Goal: Task Accomplishment & Management: Manage account settings

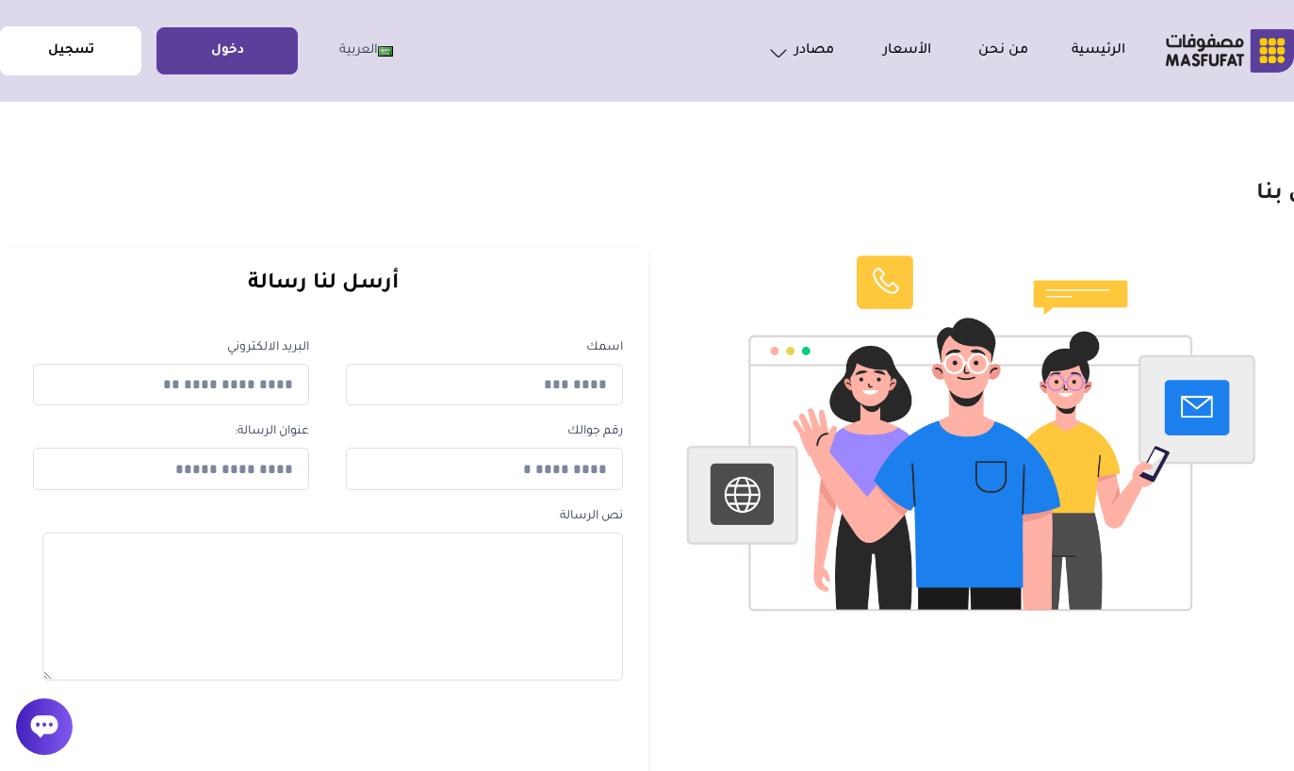
click at [88, 66] on link "تسجيل" at bounding box center [70, 51] width 139 height 42
click at [95, 50] on link "تسجيل" at bounding box center [70, 51] width 139 height 42
drag, startPoint x: 462, startPoint y: 368, endPoint x: 462, endPoint y: 630, distance: 262.9
click at [462, 368] on div "اسمك البريد الالكتروني رقم جوالك عنوان الرسالة: نص الرسالة" at bounding box center [323, 515] width 657 height 389
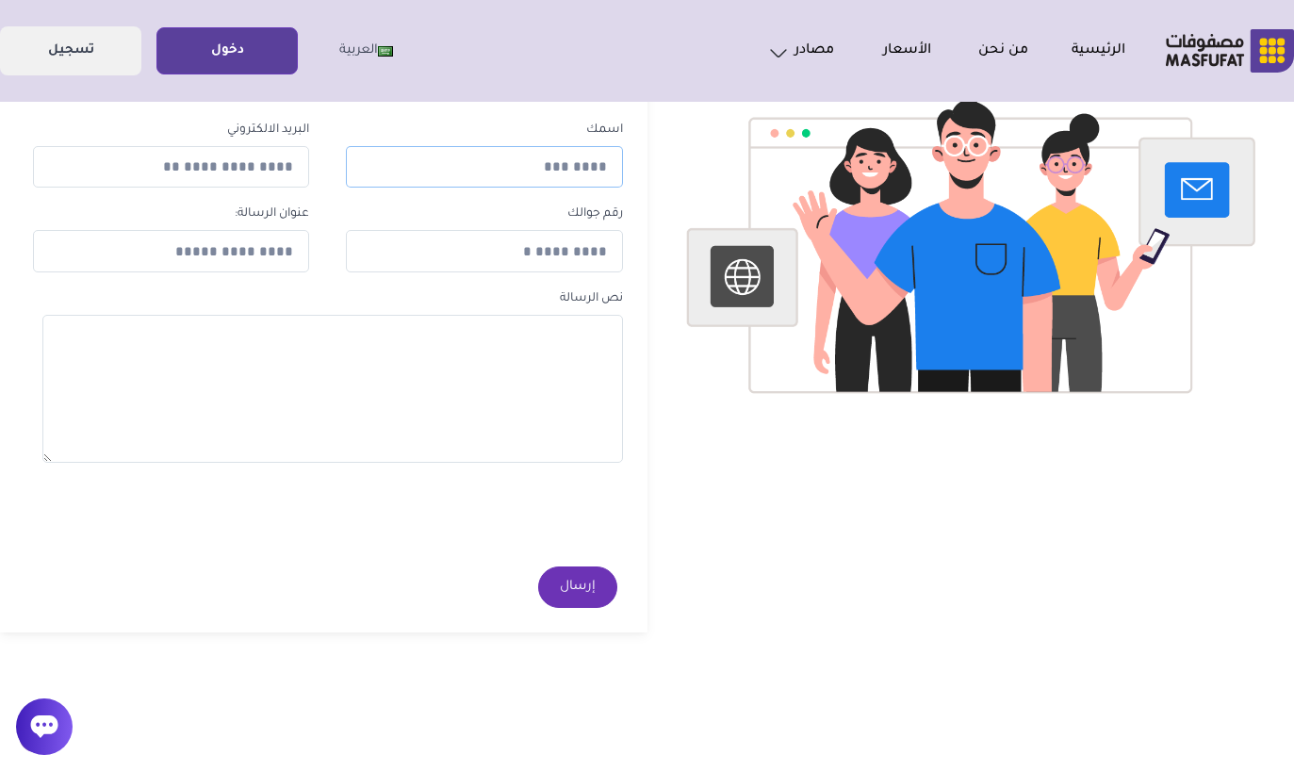
scroll to position [163, 0]
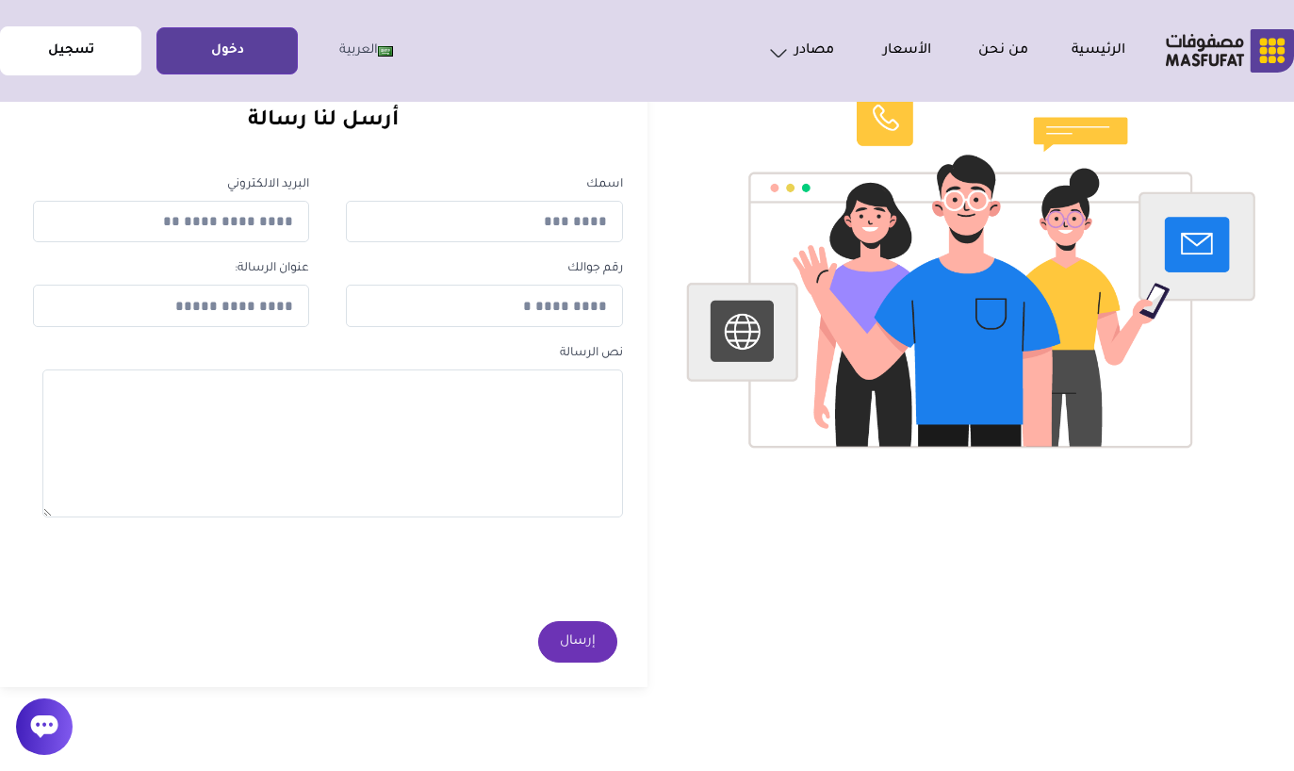
click at [92, 36] on link "تسجيل" at bounding box center [70, 51] width 139 height 42
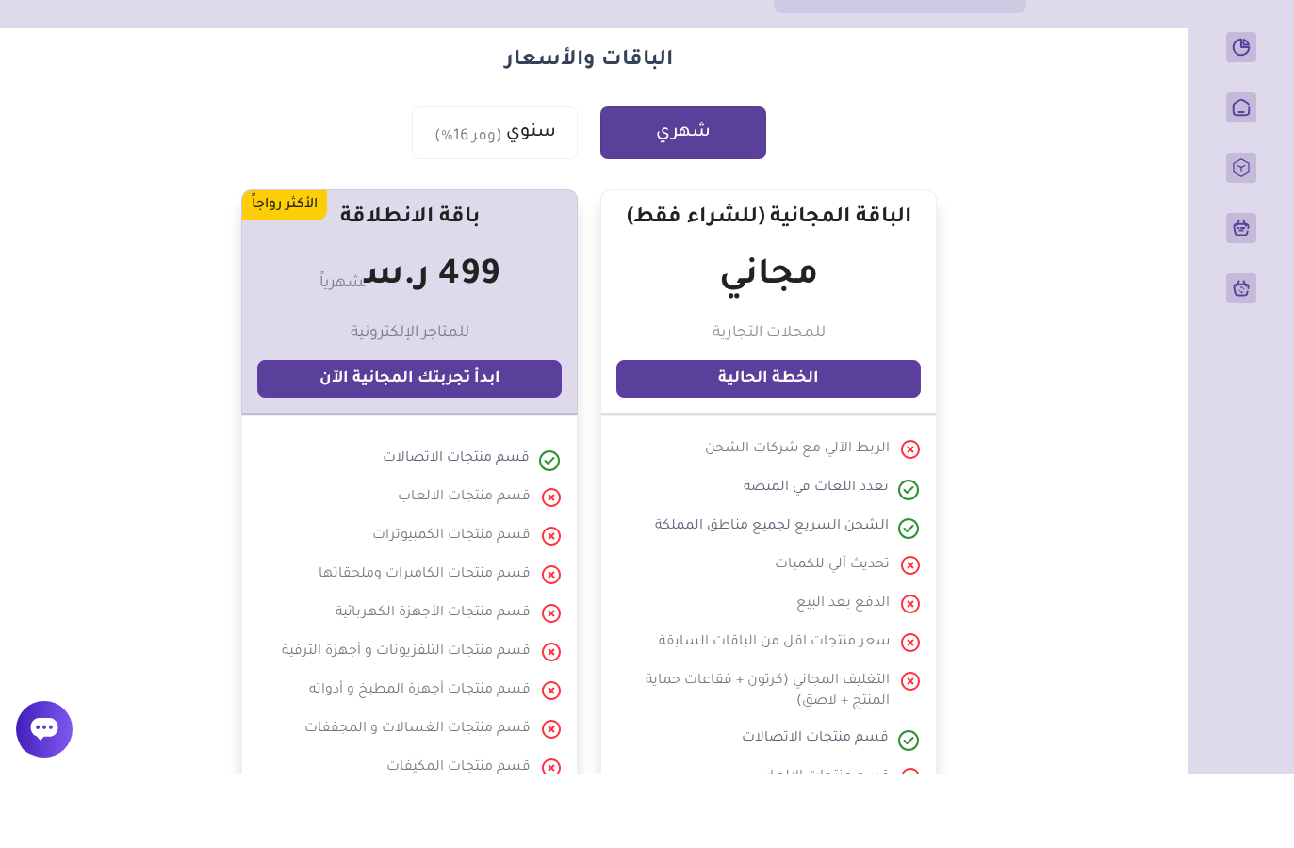
scroll to position [108, 0]
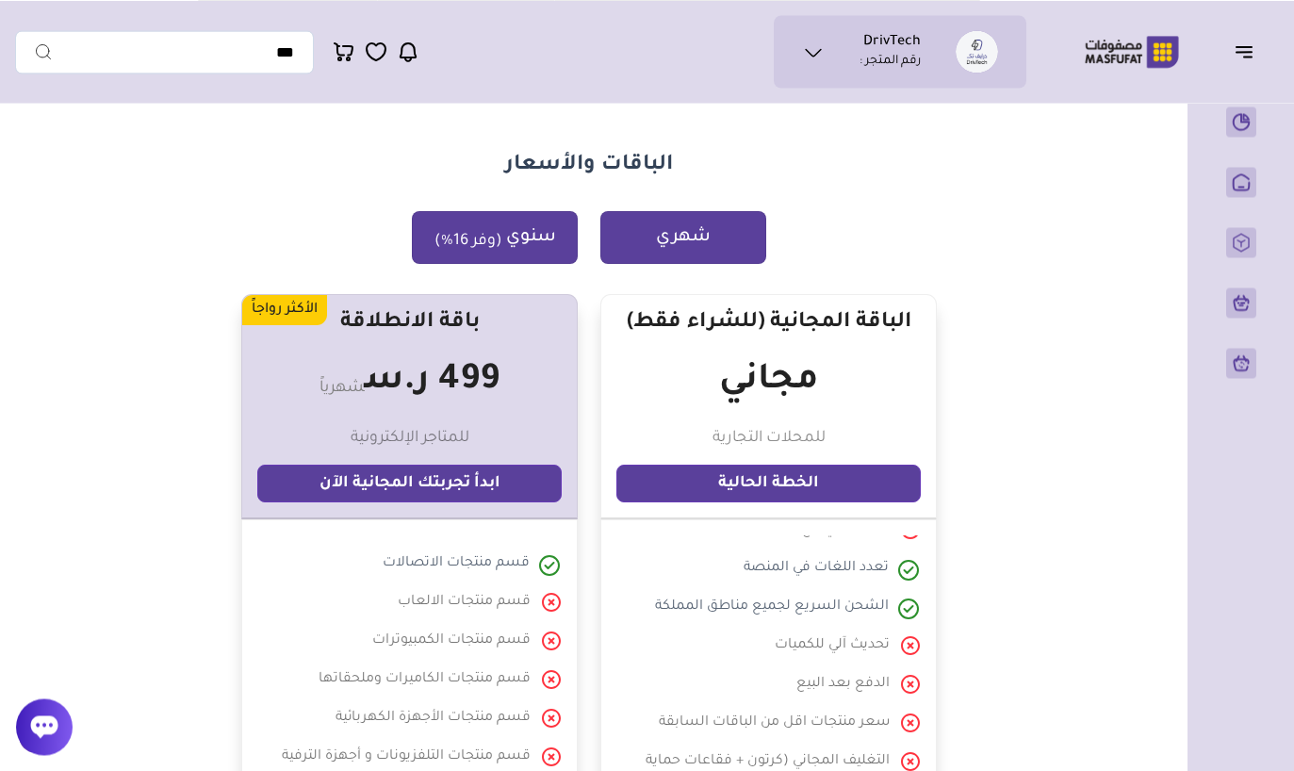
click at [518, 255] on button "سنوي (وفر 16%)" at bounding box center [495, 237] width 166 height 53
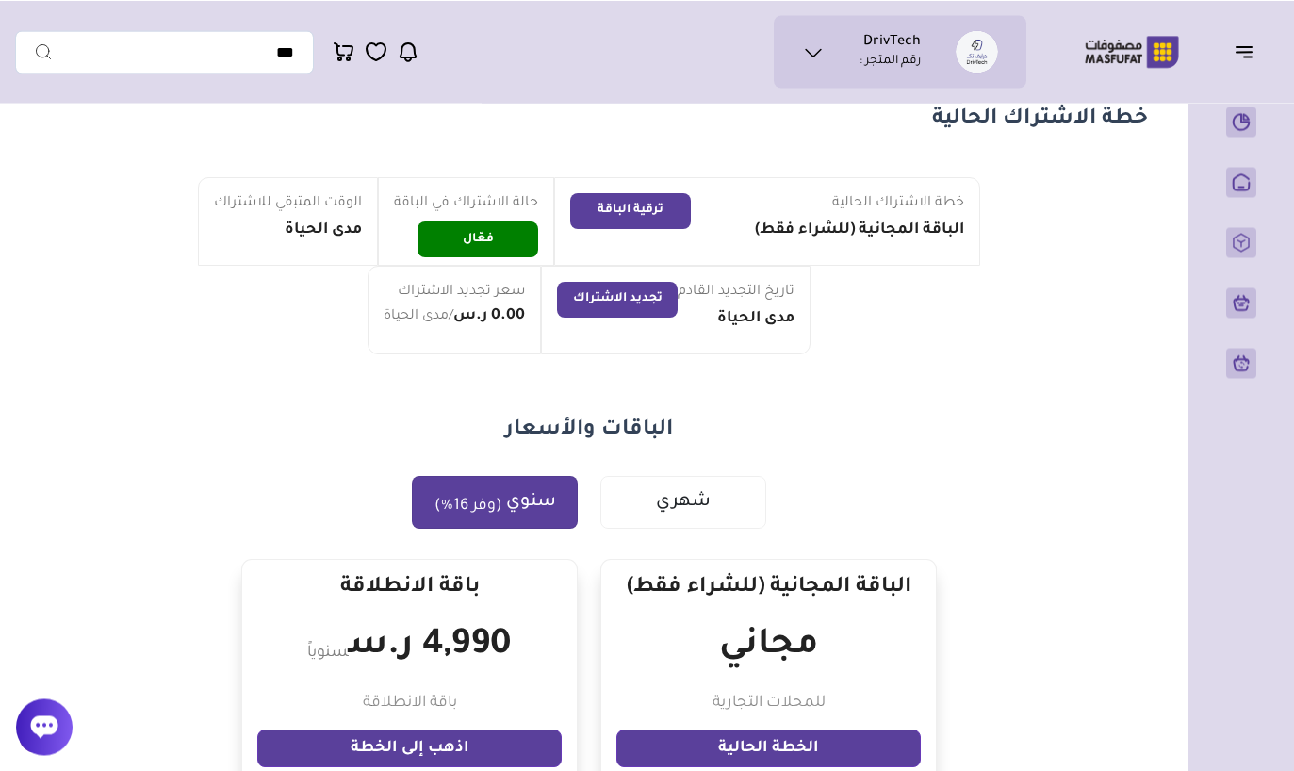
scroll to position [68, 0]
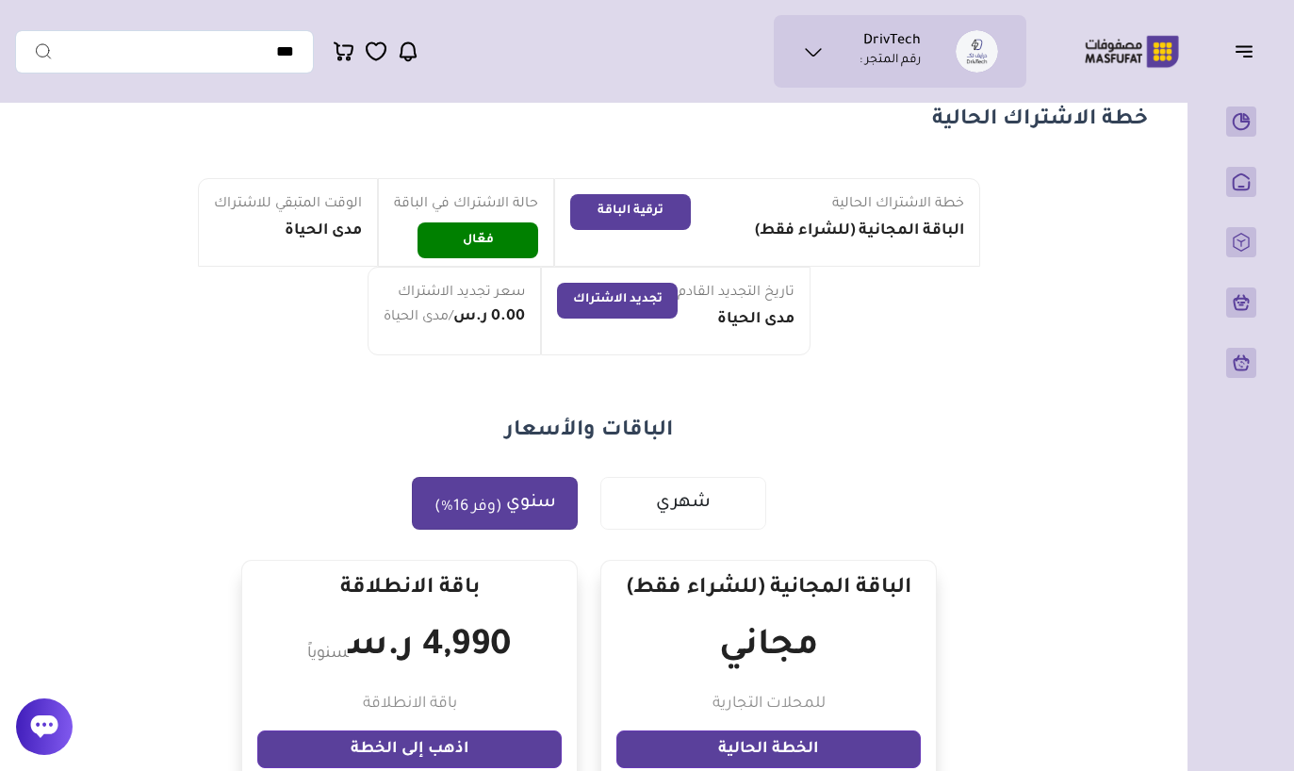
click at [811, 60] on icon at bounding box center [813, 52] width 23 height 23
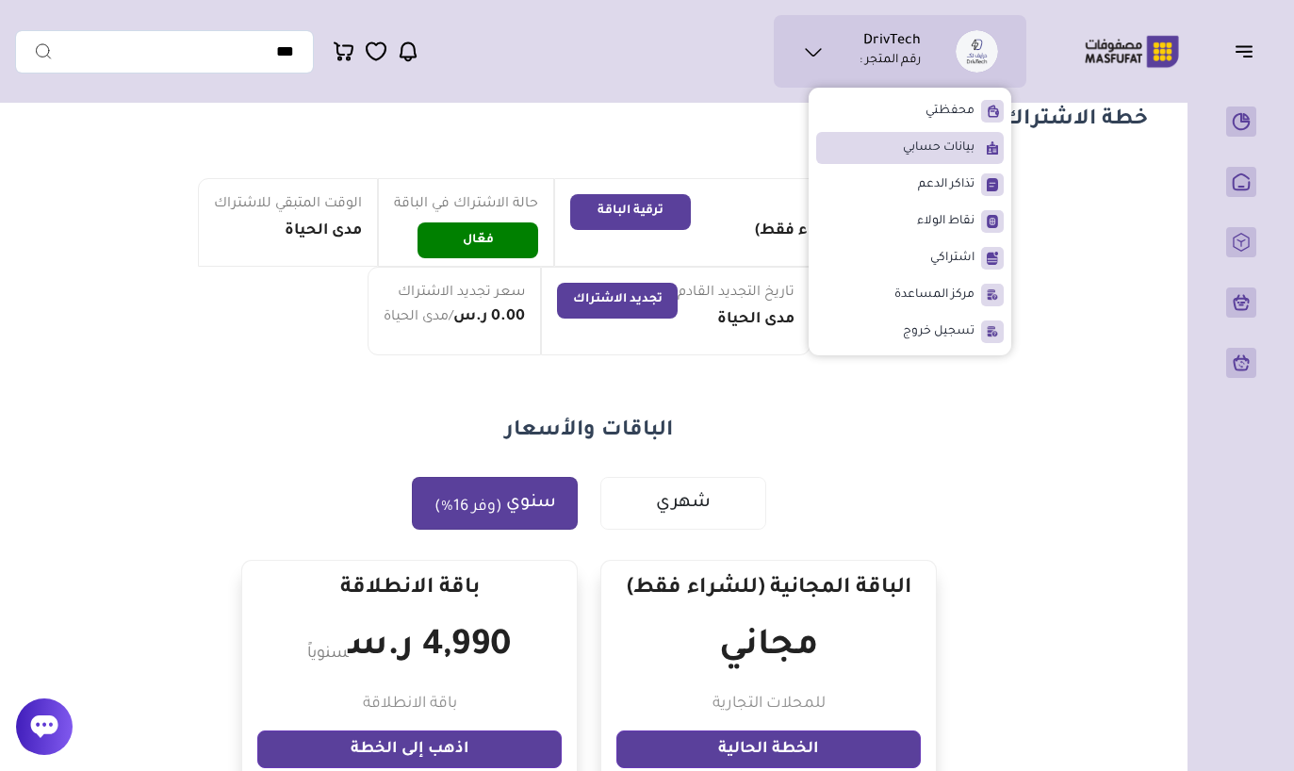
click at [927, 156] on span "بيانات حسابي" at bounding box center [939, 148] width 72 height 19
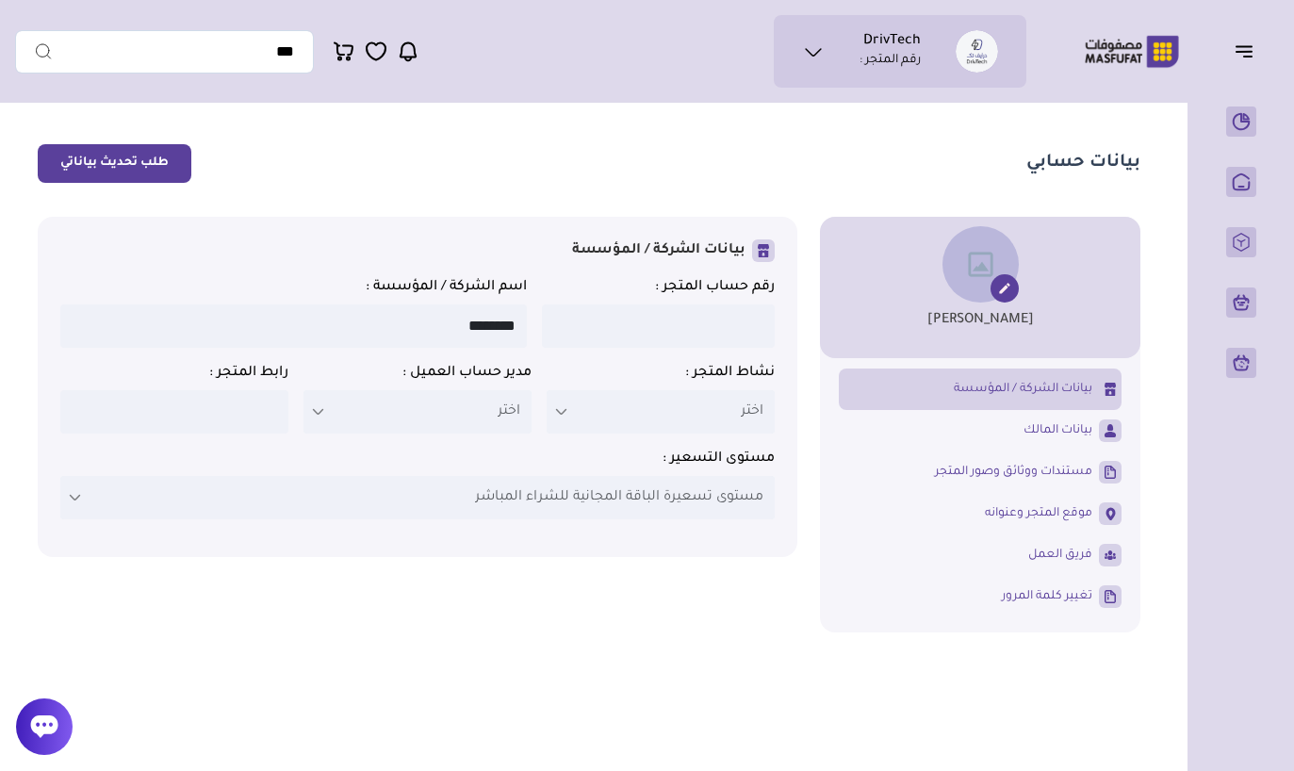
click at [594, 412] on p "اختر" at bounding box center [661, 411] width 228 height 43
click at [574, 412] on label at bounding box center [561, 411] width 28 height 43
click at [589, 420] on p "اختر" at bounding box center [661, 411] width 228 height 43
click at [574, 403] on label at bounding box center [561, 411] width 28 height 43
click at [573, 403] on label at bounding box center [561, 411] width 28 height 43
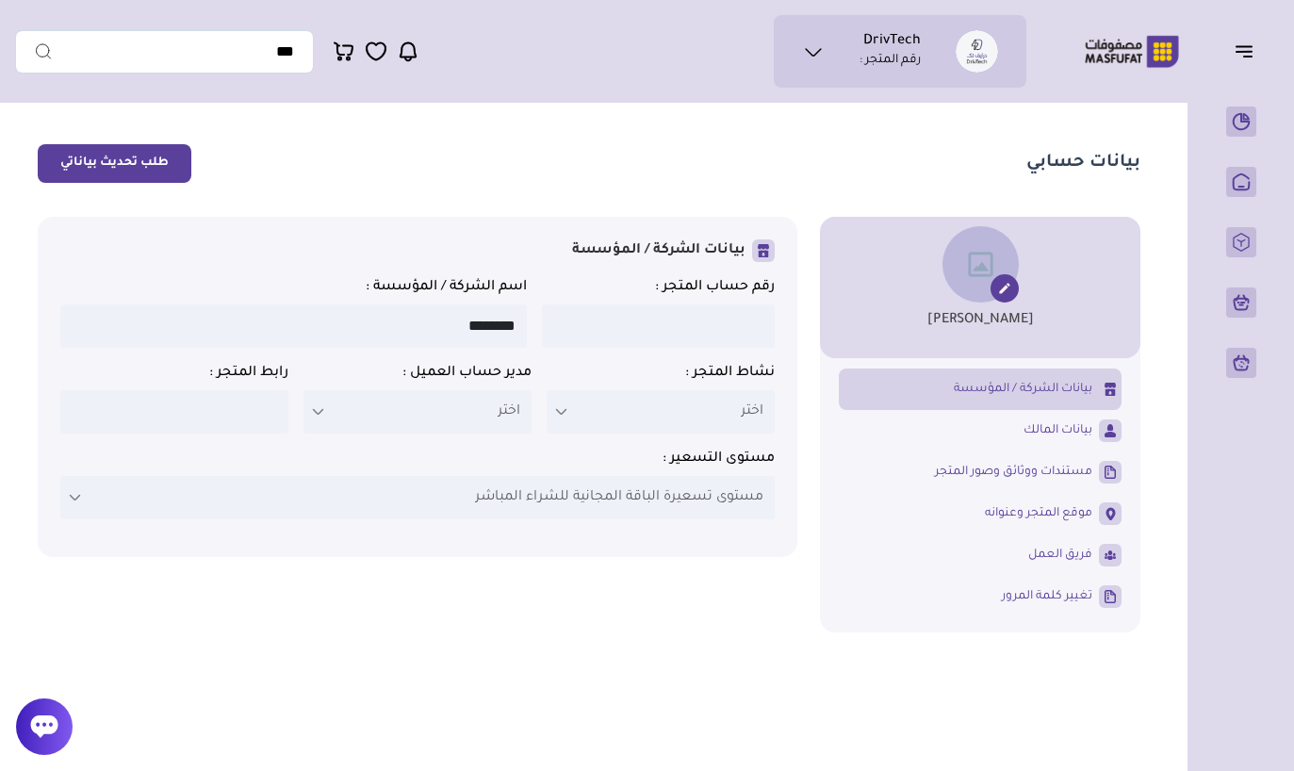
click at [992, 299] on img at bounding box center [980, 264] width 76 height 76
click at [989, 282] on img at bounding box center [980, 264] width 76 height 76
click at [990, 300] on img at bounding box center [980, 264] width 76 height 76
click at [998, 283] on icon at bounding box center [1004, 288] width 15 height 15
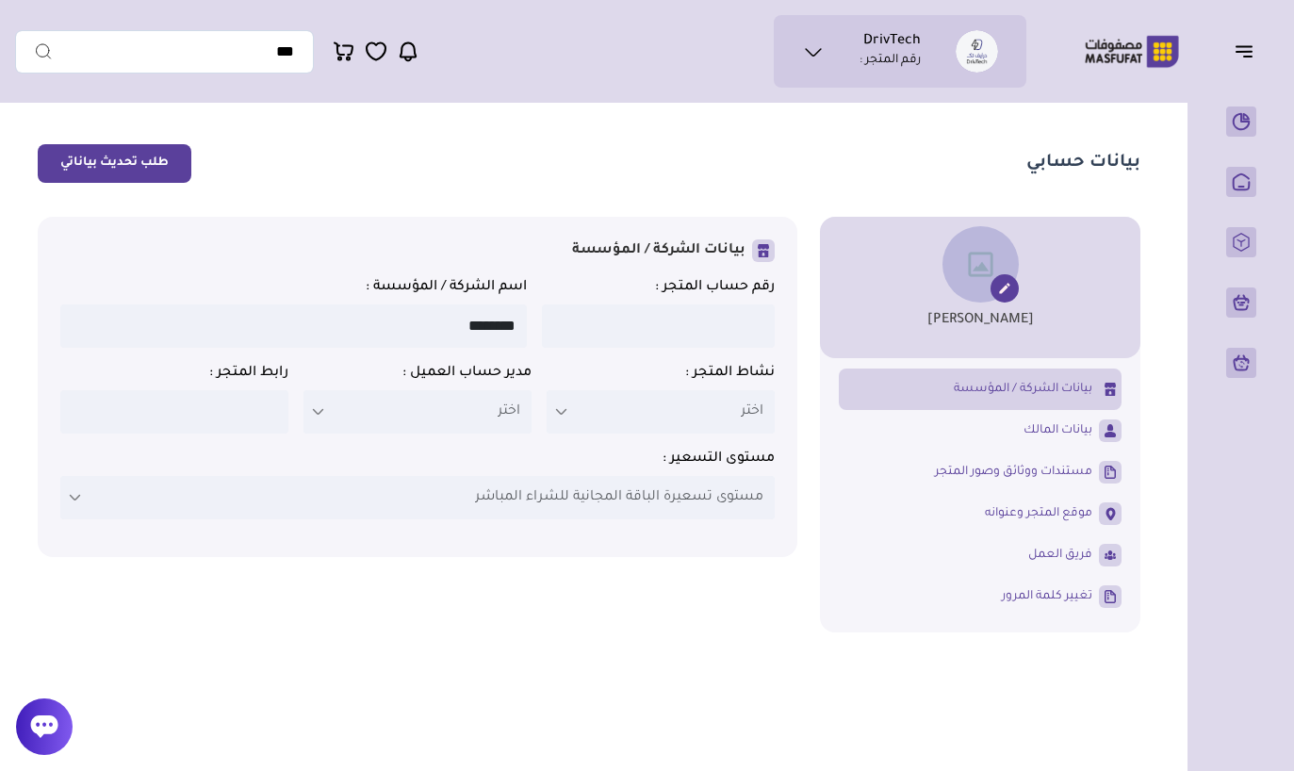
click at [139, 173] on button "طلب تحديث بياناتي" at bounding box center [115, 163] width 154 height 39
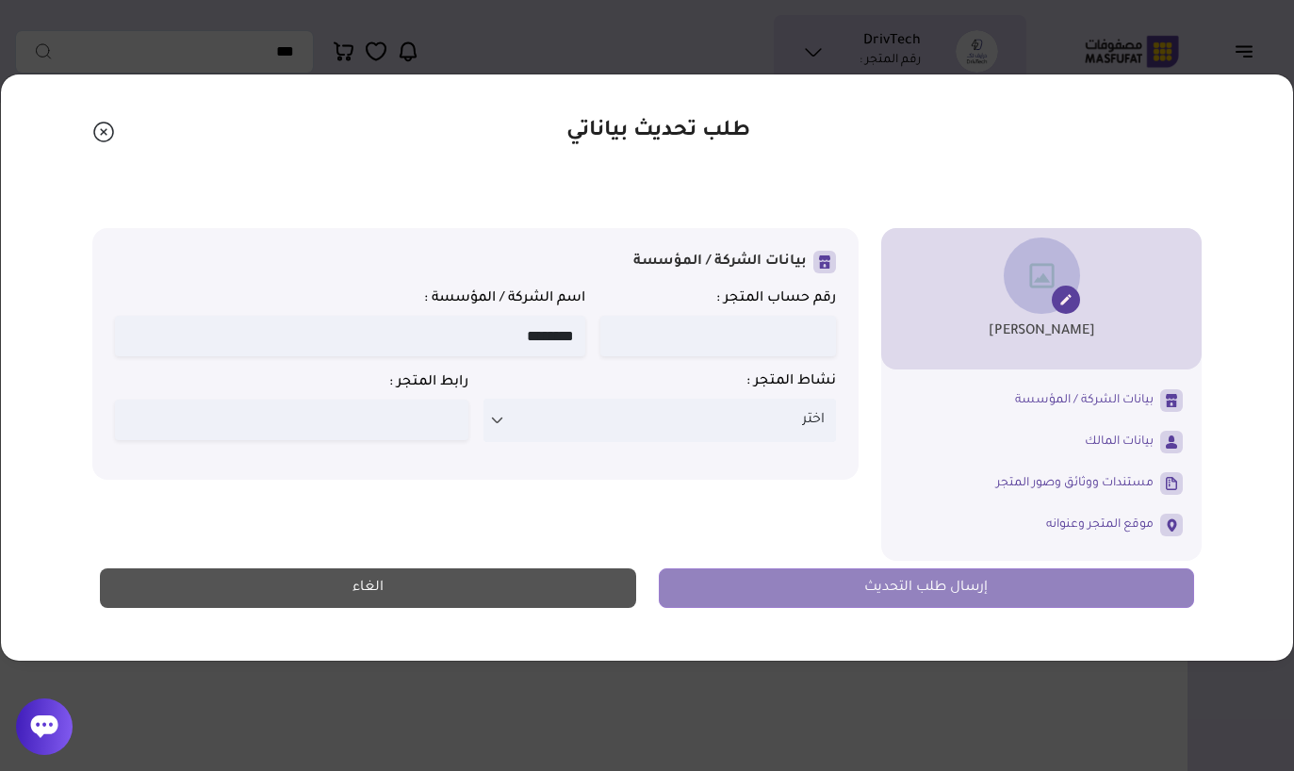
click at [1071, 296] on icon at bounding box center [1065, 299] width 10 height 10
click at [1070, 306] on icon at bounding box center [1065, 299] width 15 height 15
click at [1075, 313] on ul "Hussain Ahubail" at bounding box center [1041, 298] width 320 height 141
click at [1064, 294] on icon at bounding box center [1065, 299] width 15 height 15
click at [1063, 294] on icon at bounding box center [1065, 299] width 15 height 15
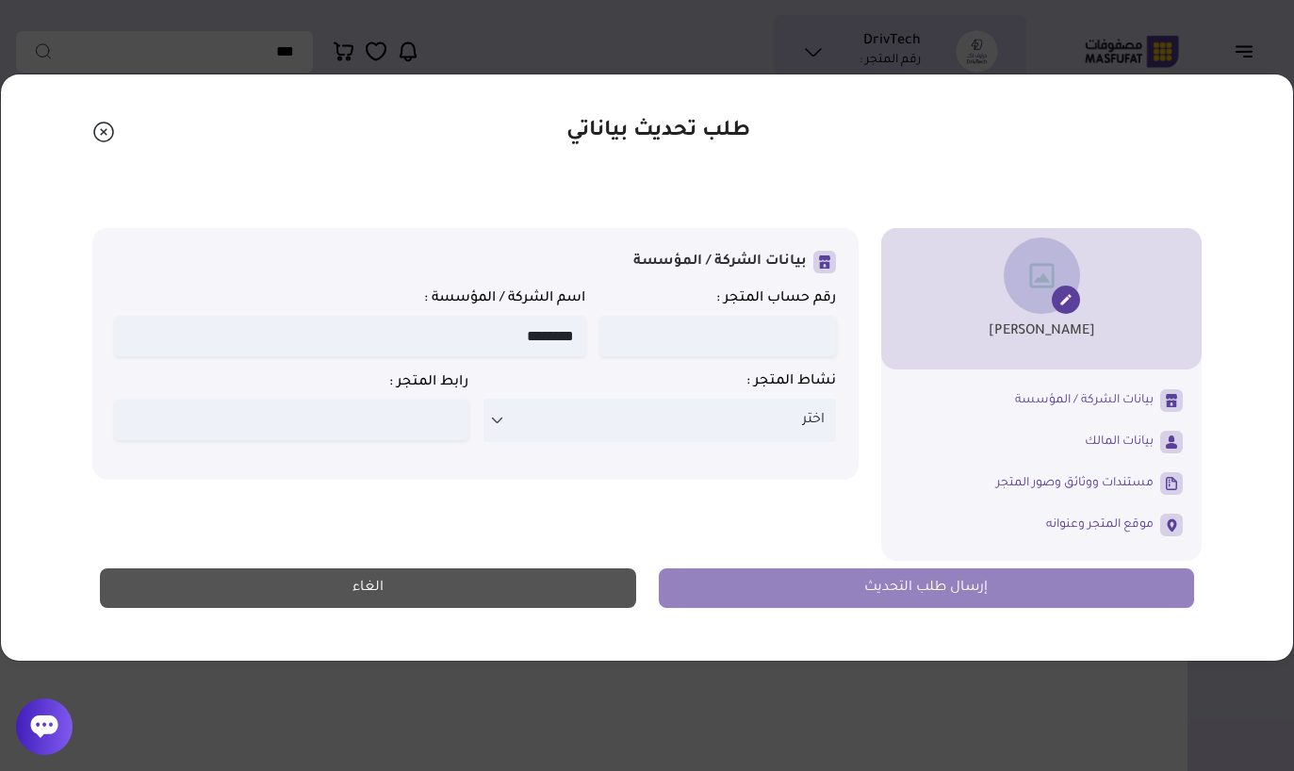
click at [1060, 282] on img at bounding box center [1042, 275] width 76 height 76
click at [1063, 286] on span at bounding box center [1066, 300] width 28 height 28
click at [742, 435] on p "اختر" at bounding box center [659, 420] width 353 height 43
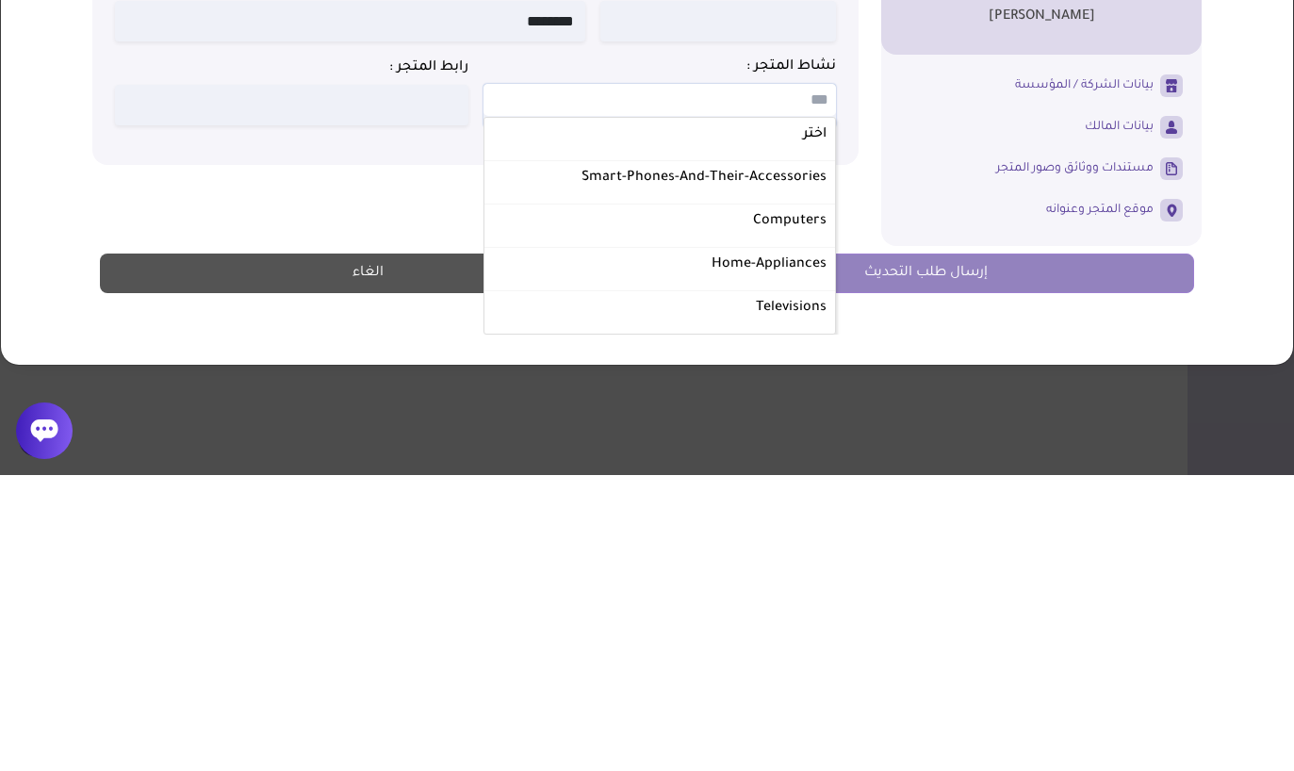
scroll to position [30, 0]
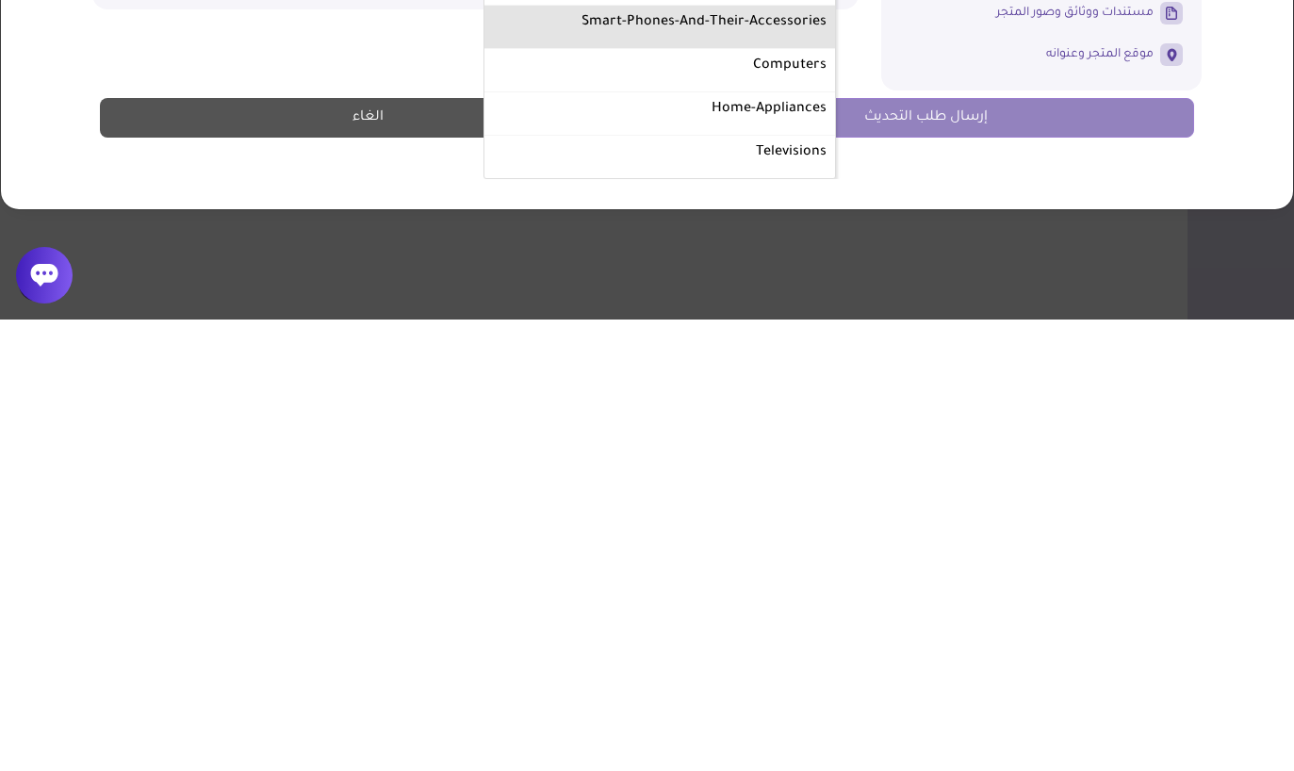
click at [773, 457] on li "Smart-phones-and-their-accessories" at bounding box center [659, 478] width 351 height 43
select select "**********"
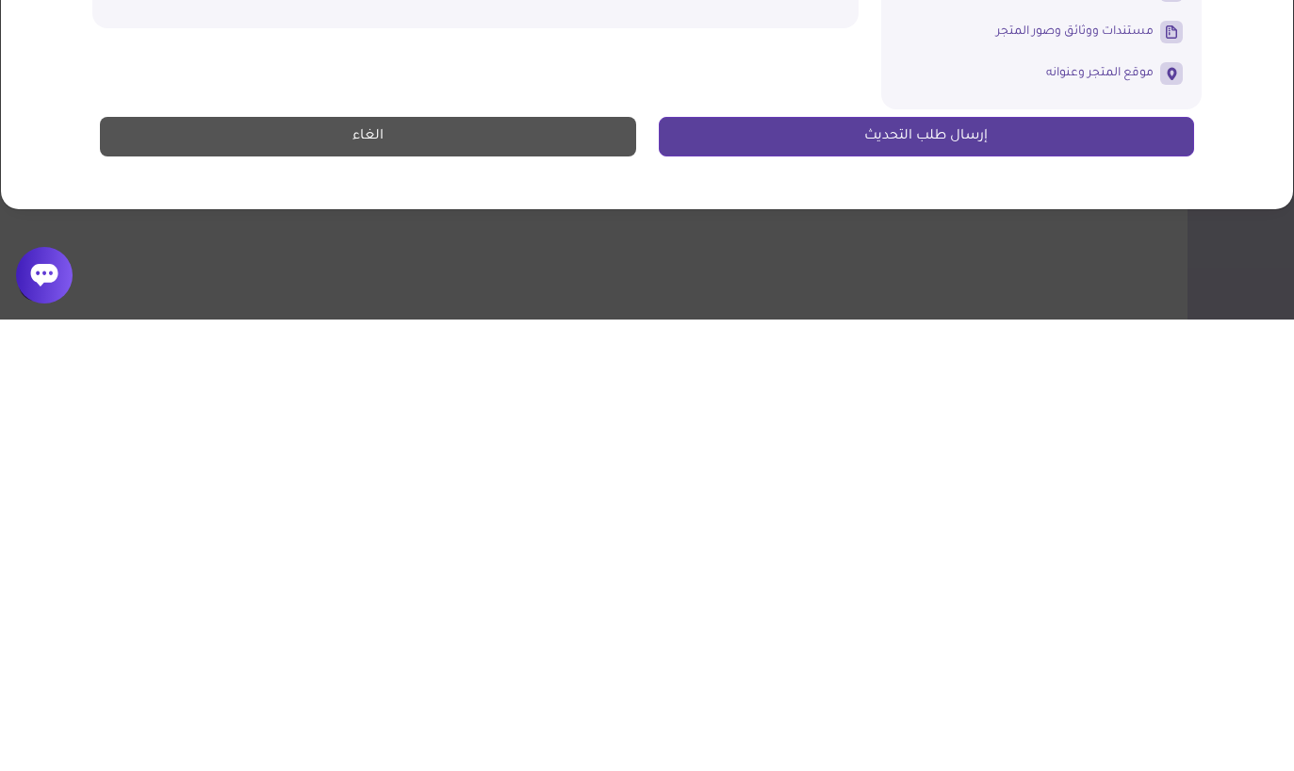
scroll to position [276, 0]
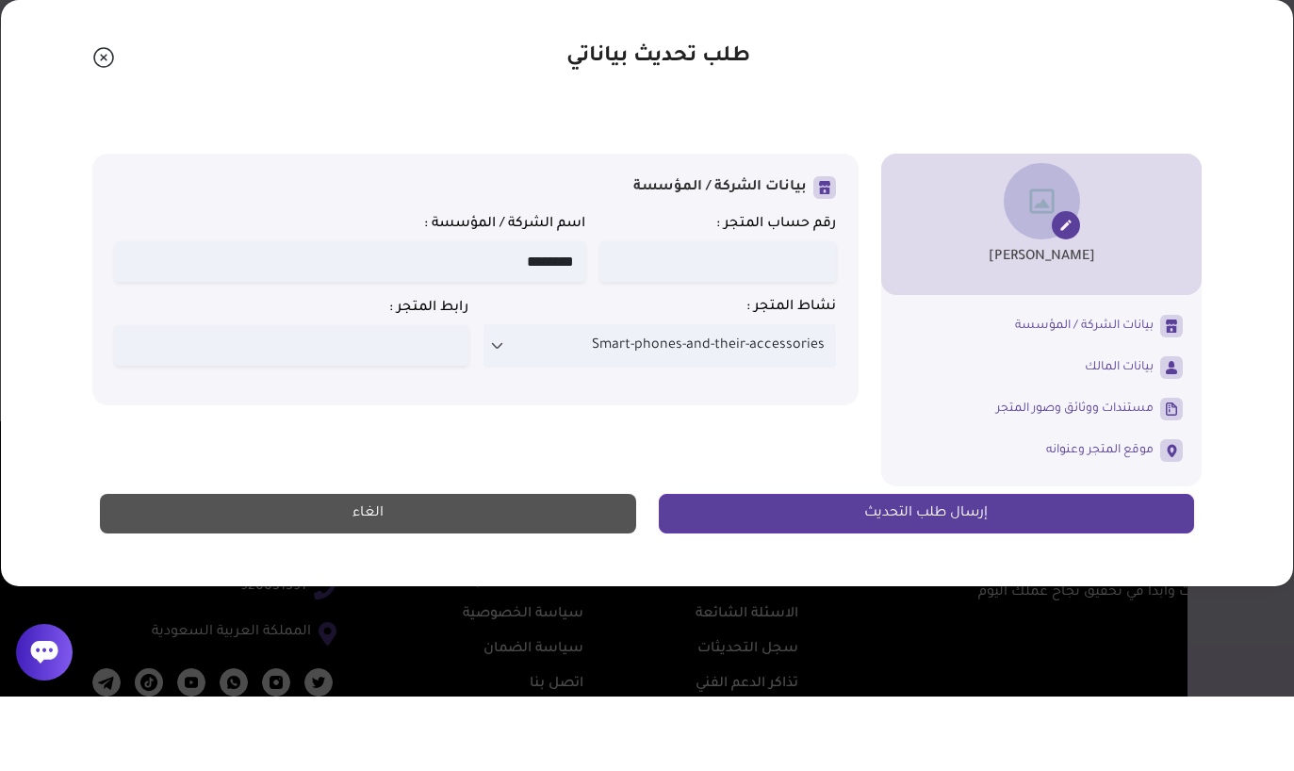
click at [412, 400] on input at bounding box center [291, 420] width 353 height 41
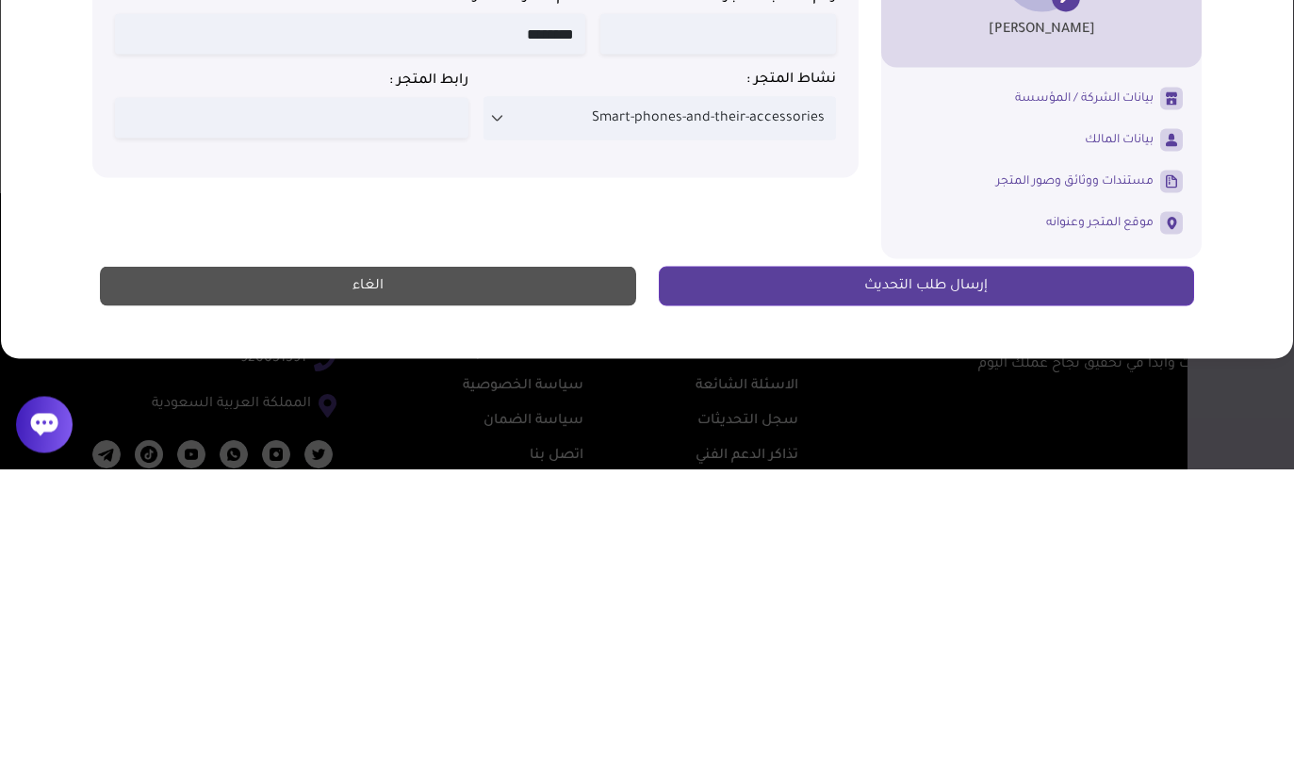
scroll to position [351, 0]
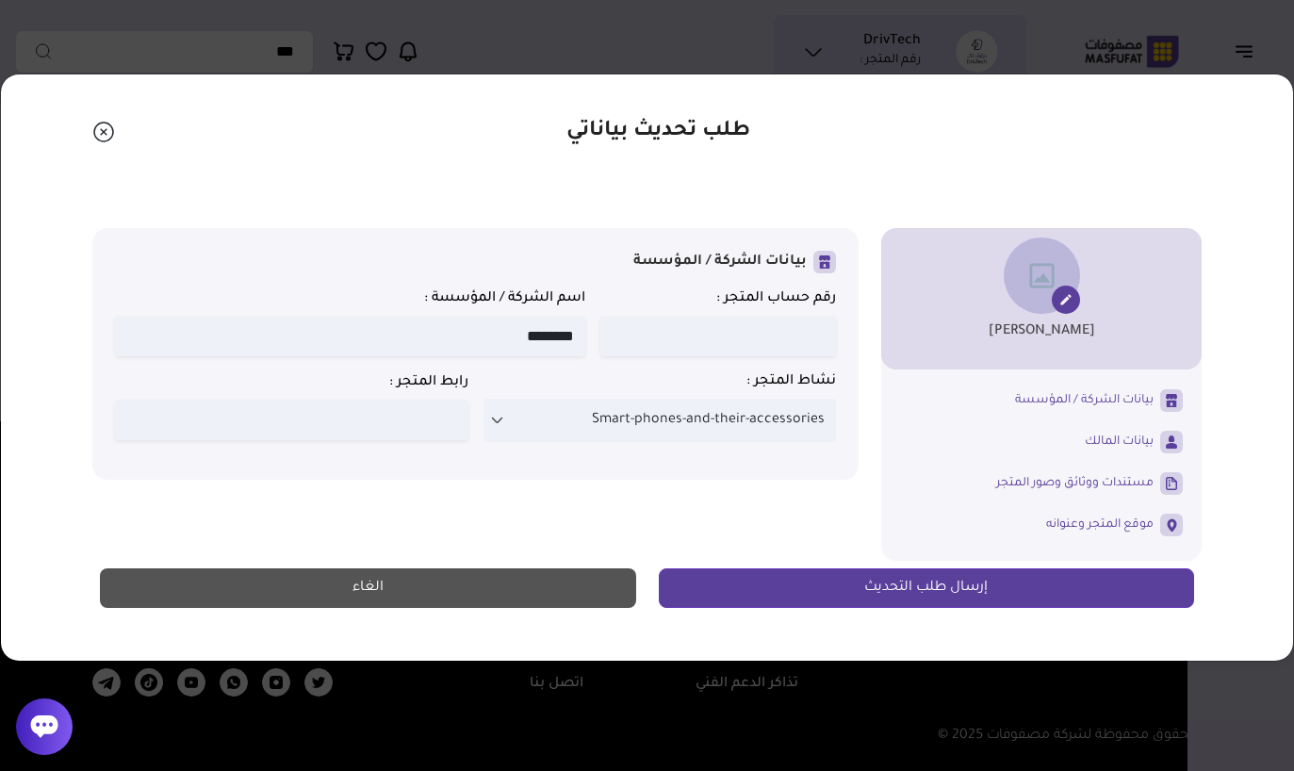
click at [374, 418] on input at bounding box center [291, 420] width 353 height 41
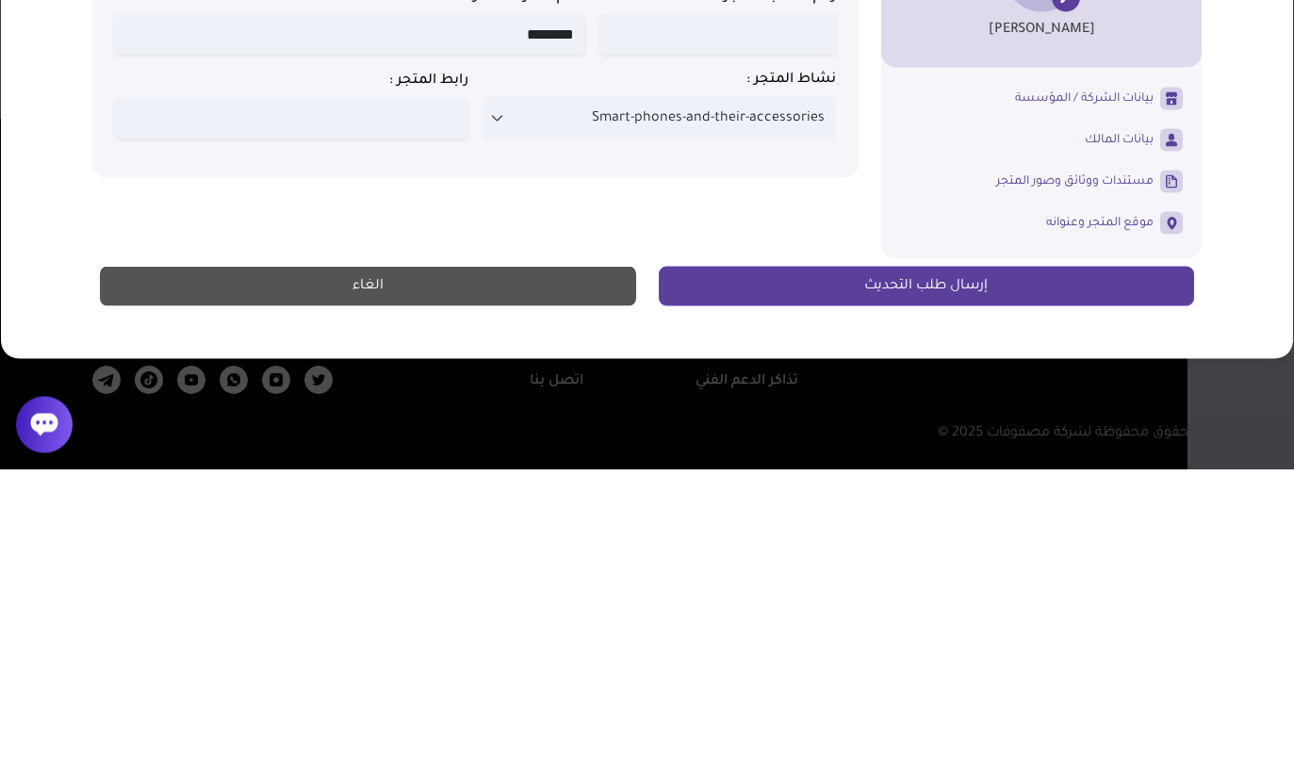
click at [416, 400] on input at bounding box center [291, 420] width 353 height 41
paste input "**********"
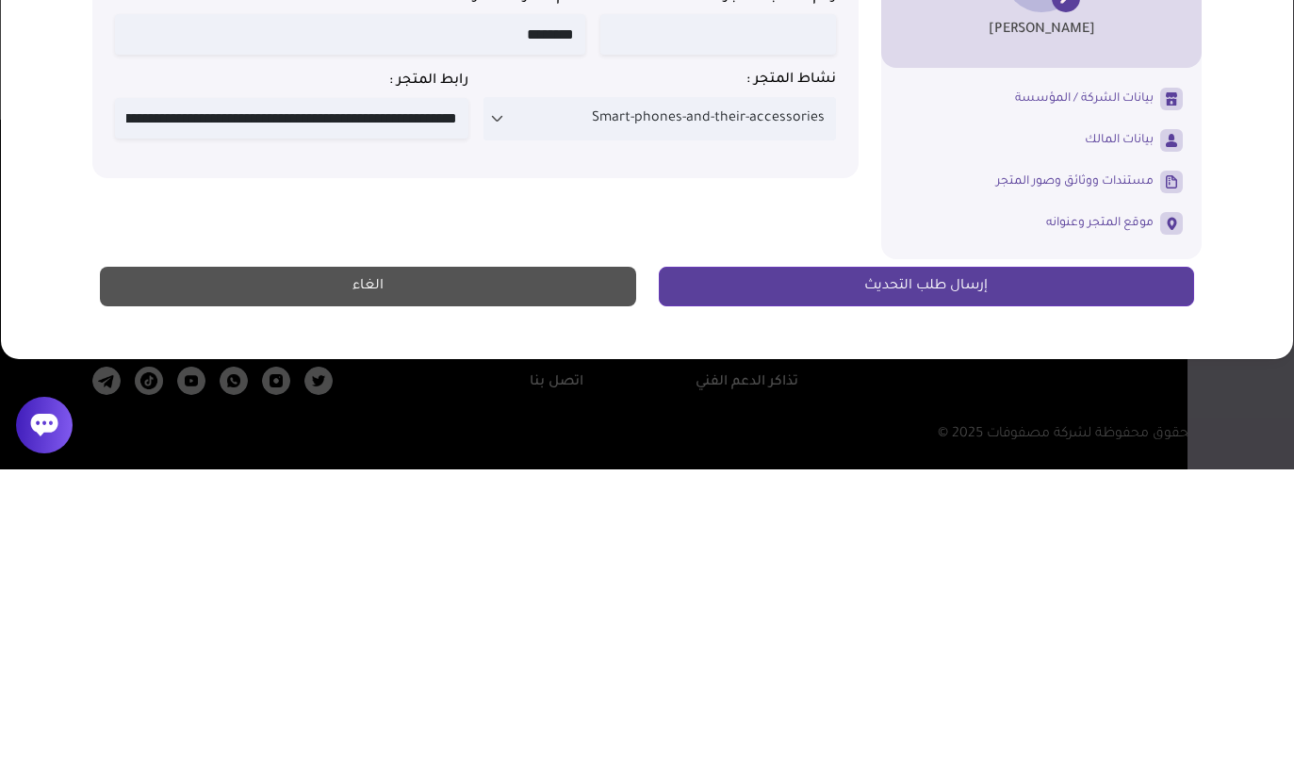
click at [302, 400] on input at bounding box center [291, 420] width 353 height 41
click at [279, 400] on input at bounding box center [291, 420] width 353 height 41
click at [278, 400] on input at bounding box center [291, 420] width 353 height 41
type input "**********"
click at [305, 400] on input "**********" at bounding box center [291, 420] width 353 height 41
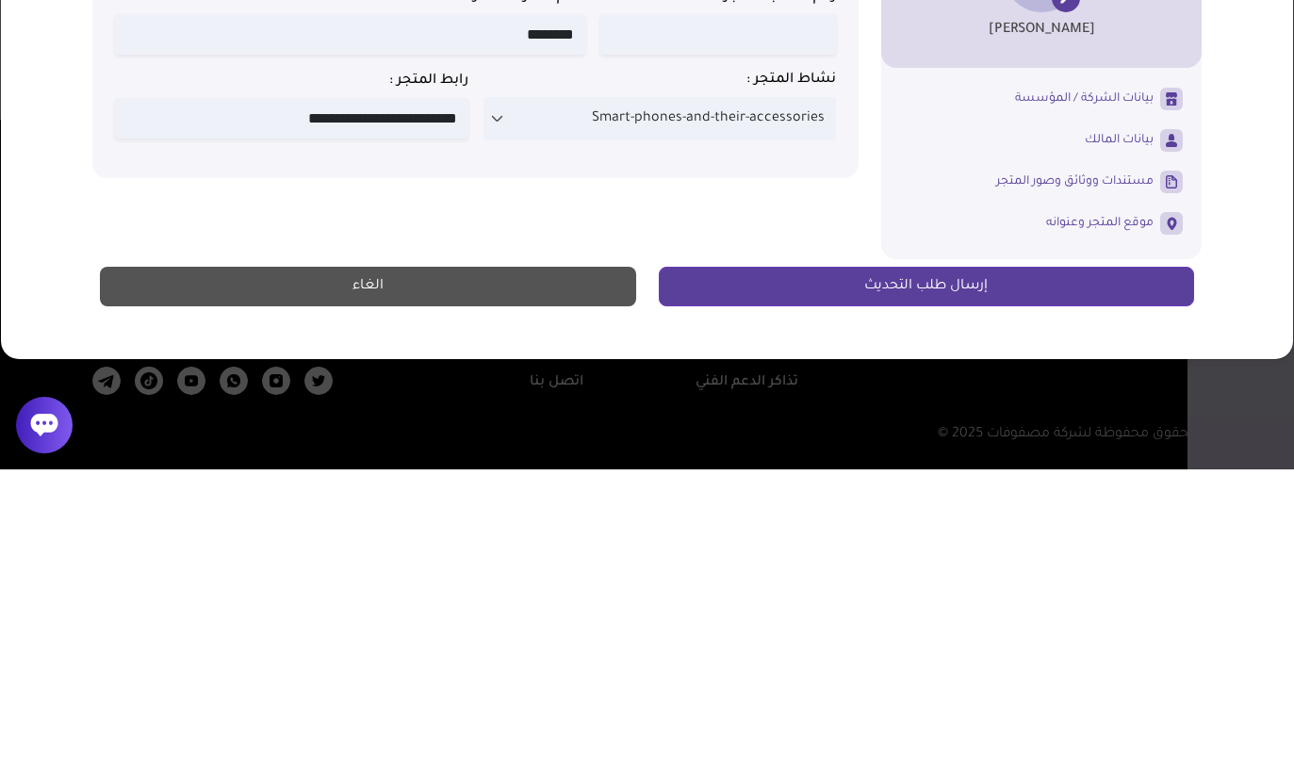
click at [305, 400] on input "**********" at bounding box center [291, 420] width 353 height 41
click at [388, 373] on label "رابط المتجر :" at bounding box center [291, 382] width 353 height 19
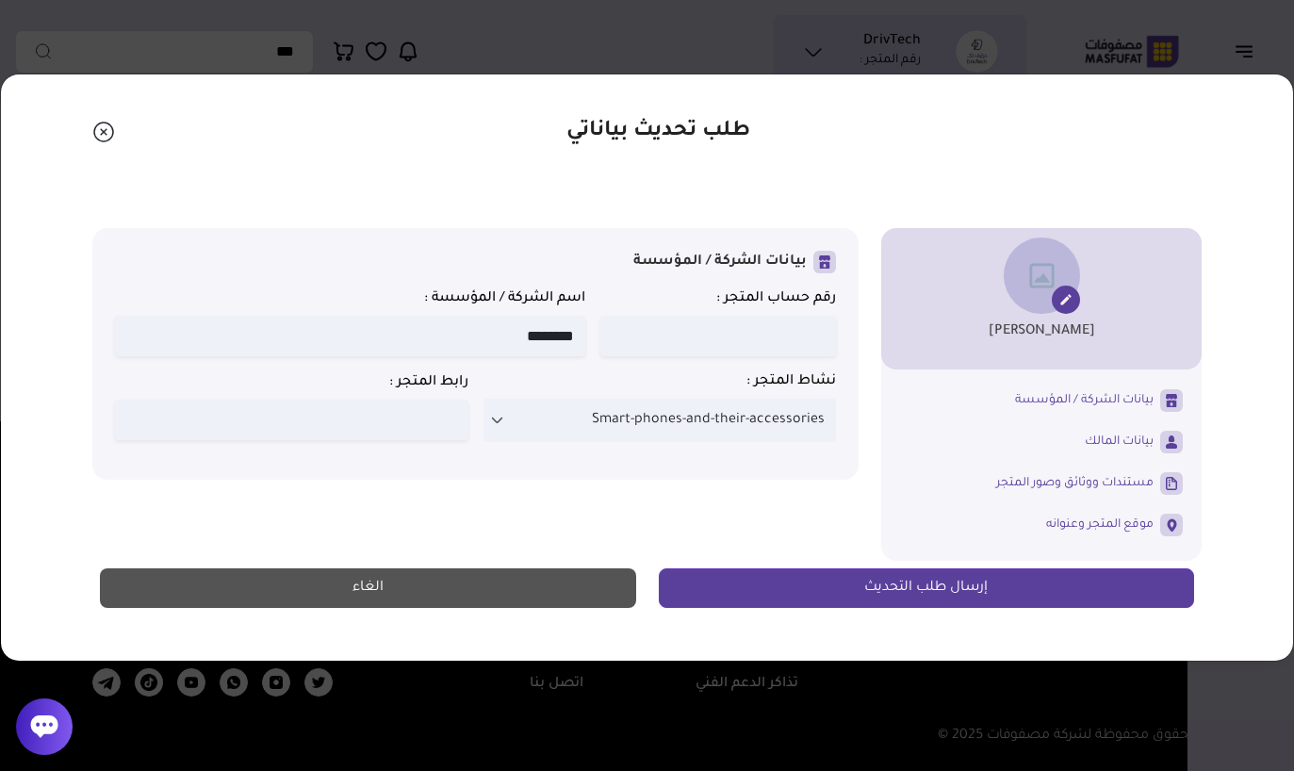
click at [445, 392] on label "رابط المتجر :" at bounding box center [291, 382] width 353 height 19
click at [432, 402] on input at bounding box center [291, 420] width 353 height 41
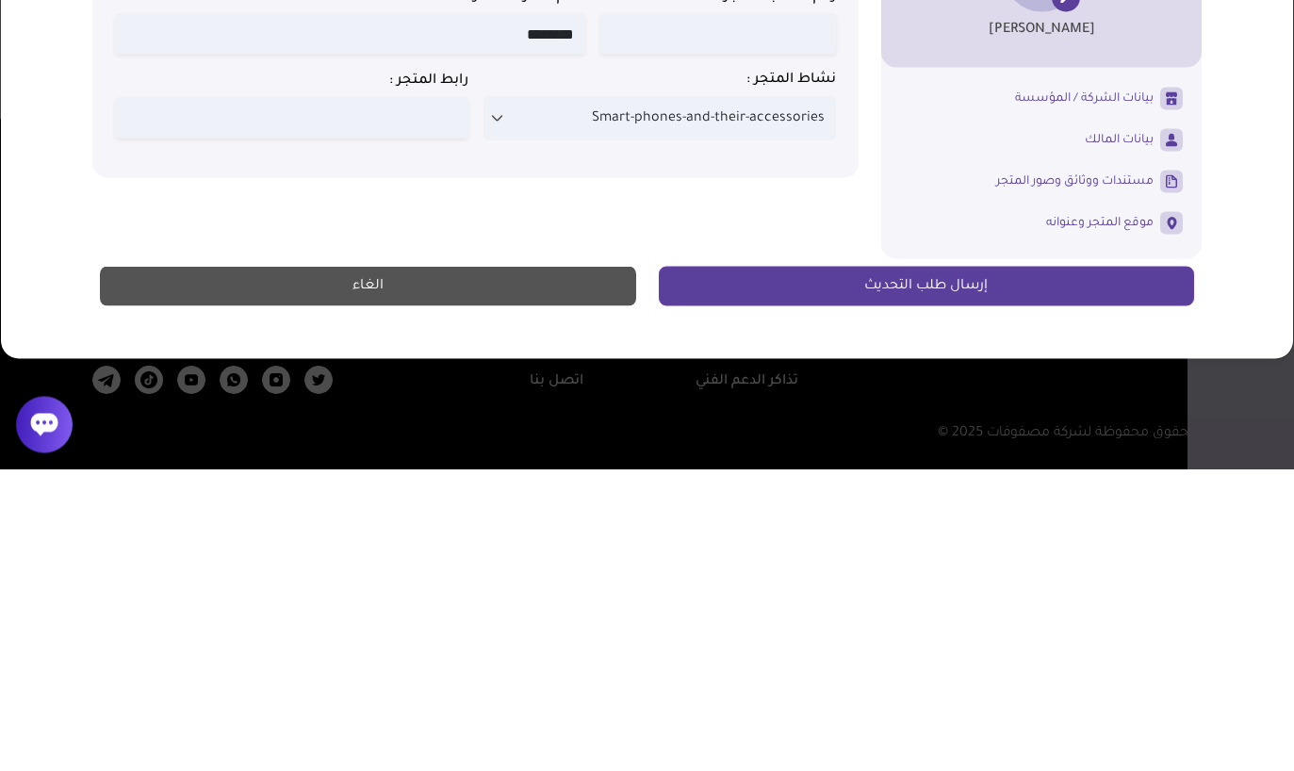
click at [432, 400] on input at bounding box center [291, 420] width 353 height 41
paste input "**********"
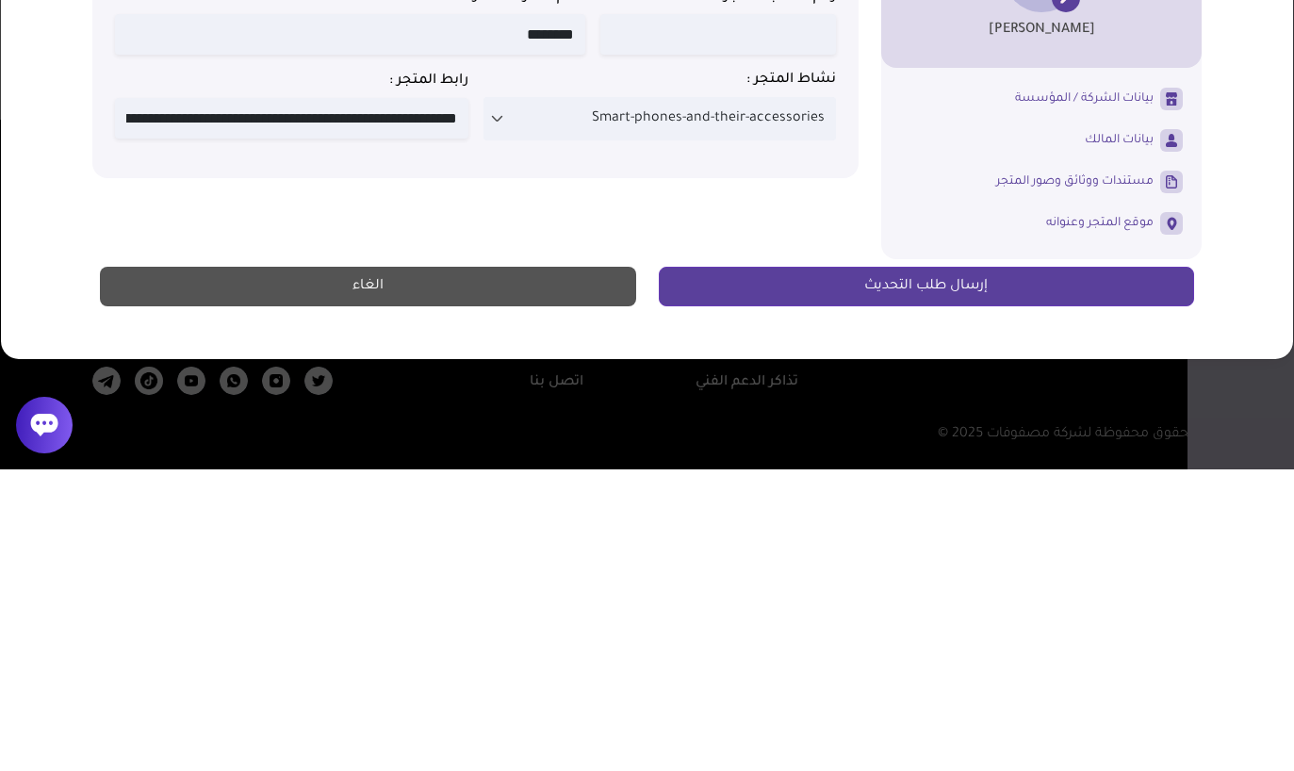
click at [440, 373] on label "رابط المتجر :" at bounding box center [291, 382] width 353 height 19
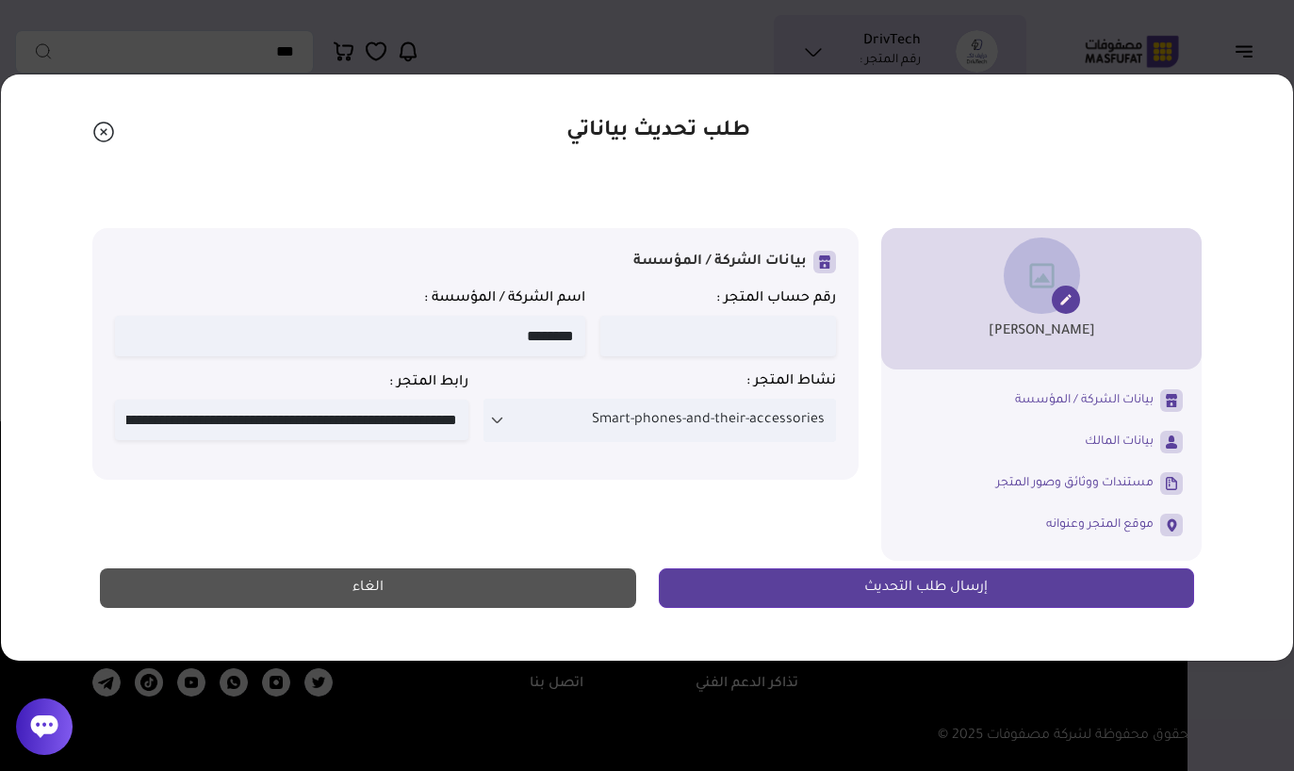
click at [396, 397] on div "رابط المتجر :" at bounding box center [291, 406] width 353 height 68
click at [447, 403] on input at bounding box center [291, 420] width 353 height 41
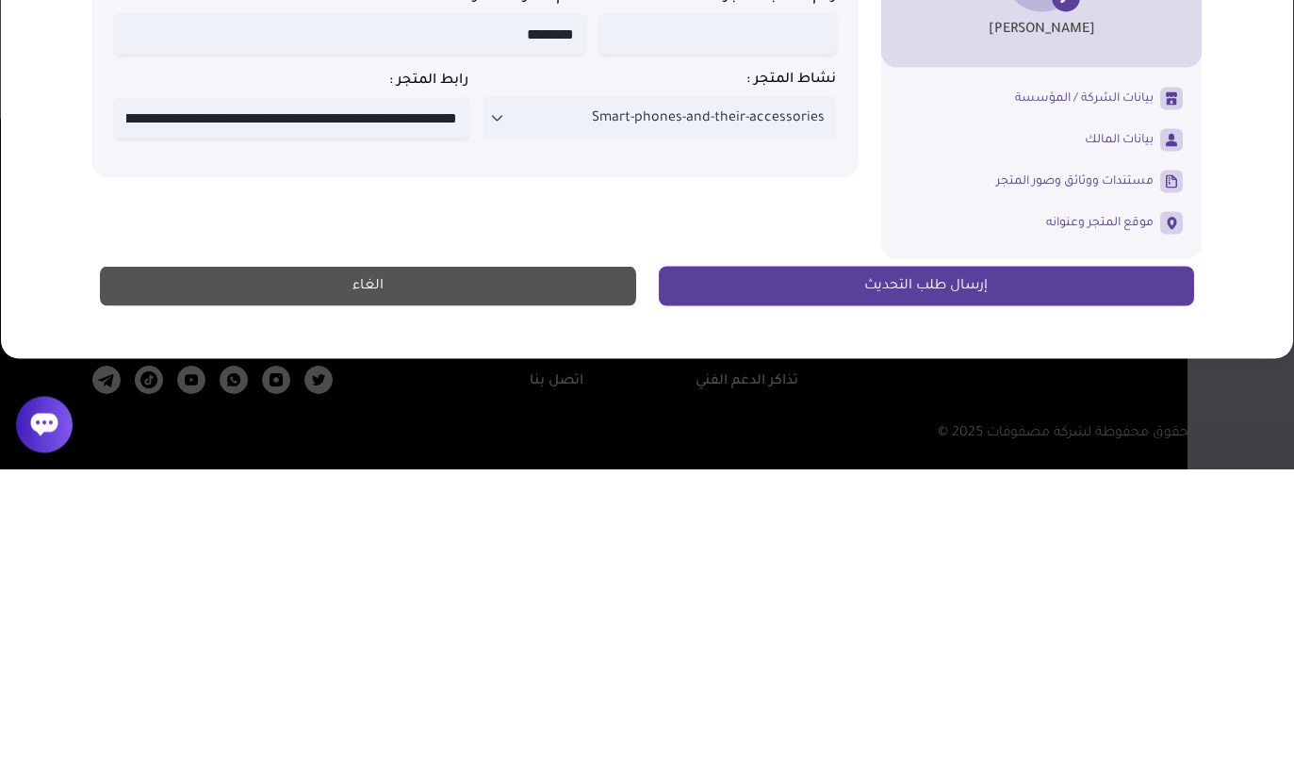
click at [137, 400] on input at bounding box center [291, 420] width 353 height 41
type input "**********"
type input "*******"
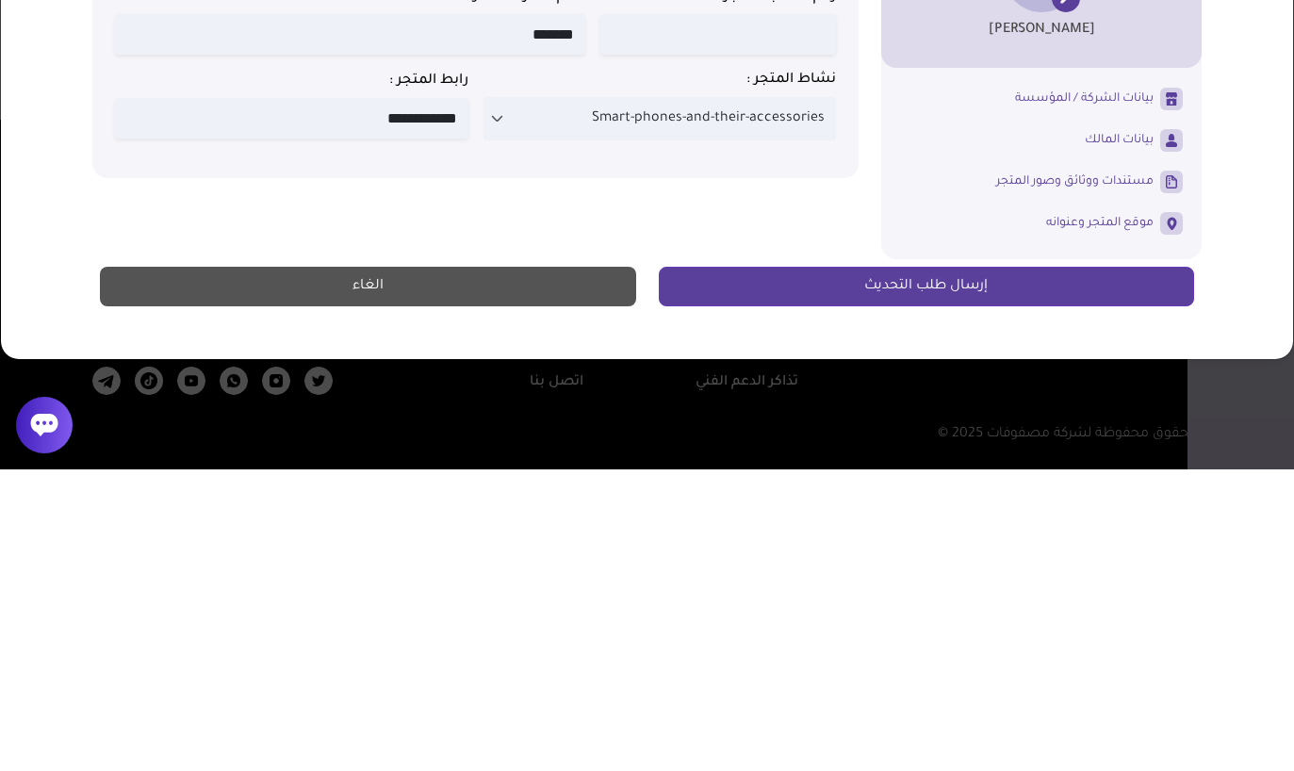
type input "**********"
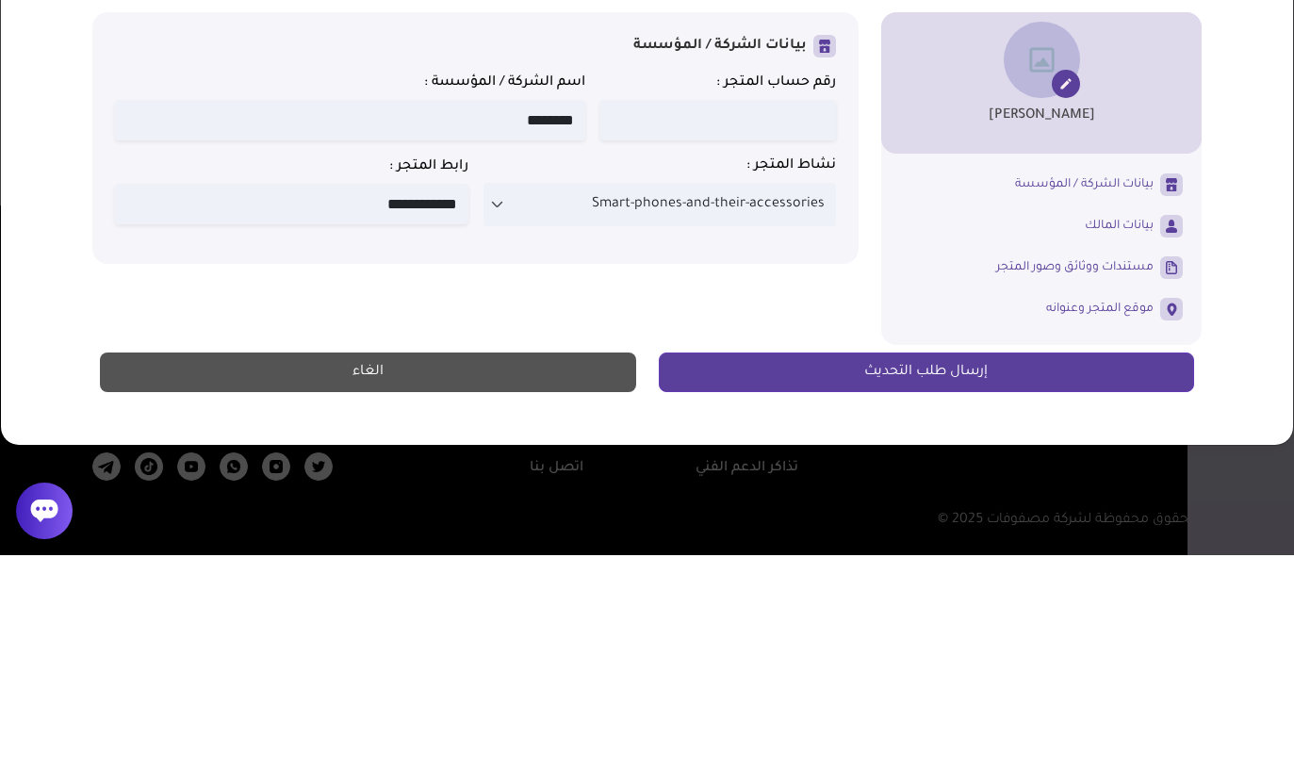
type input "********"
click at [1065, 292] on button at bounding box center [1065, 299] width 15 height 15
type input "**********"
click at [1065, 292] on button at bounding box center [1065, 299] width 15 height 15
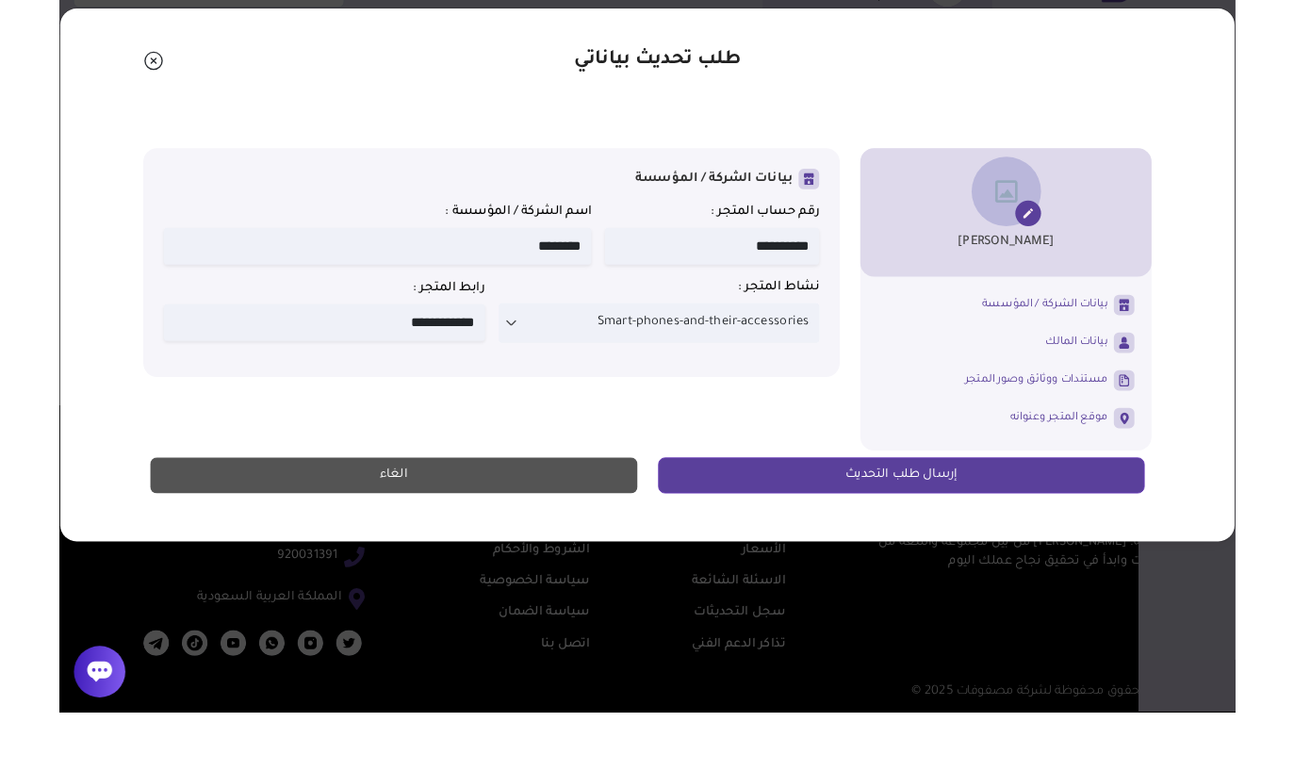
scroll to position [276, 0]
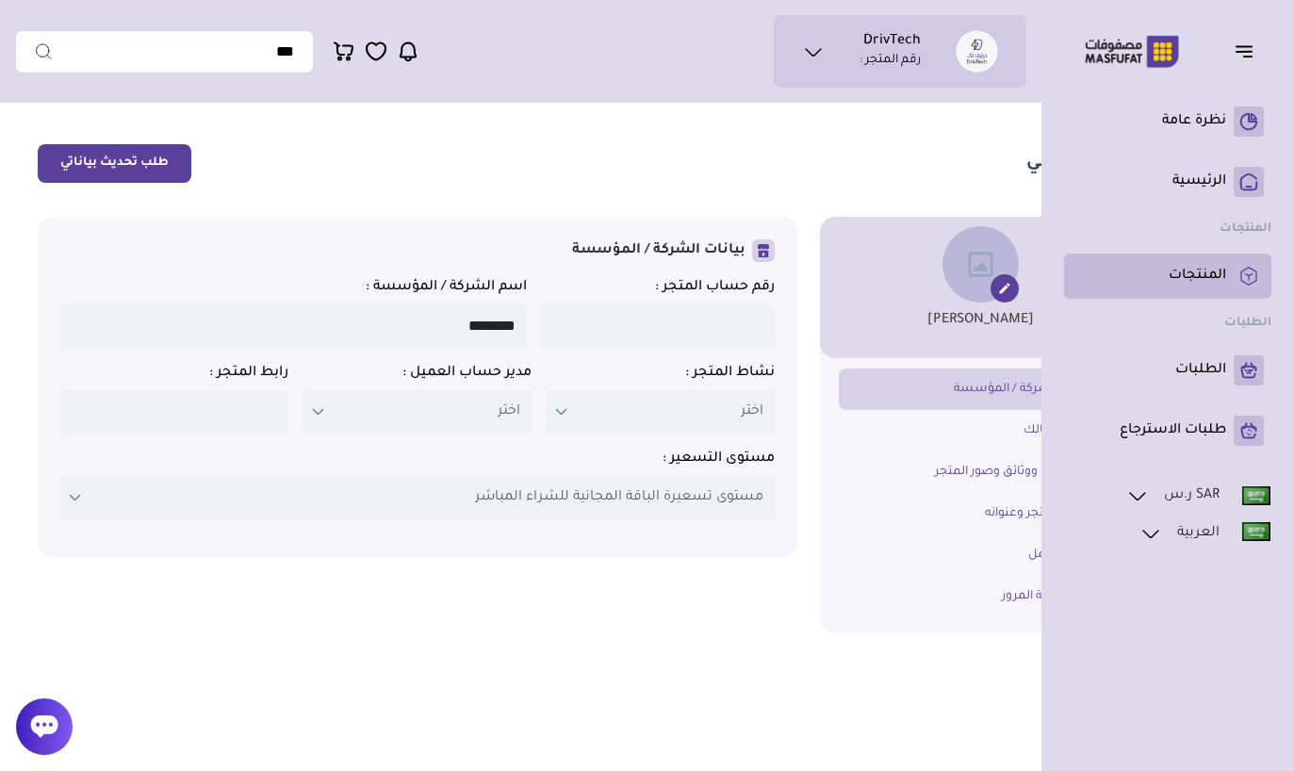
click at [1197, 286] on link "المنتجات" at bounding box center [1167, 276] width 192 height 30
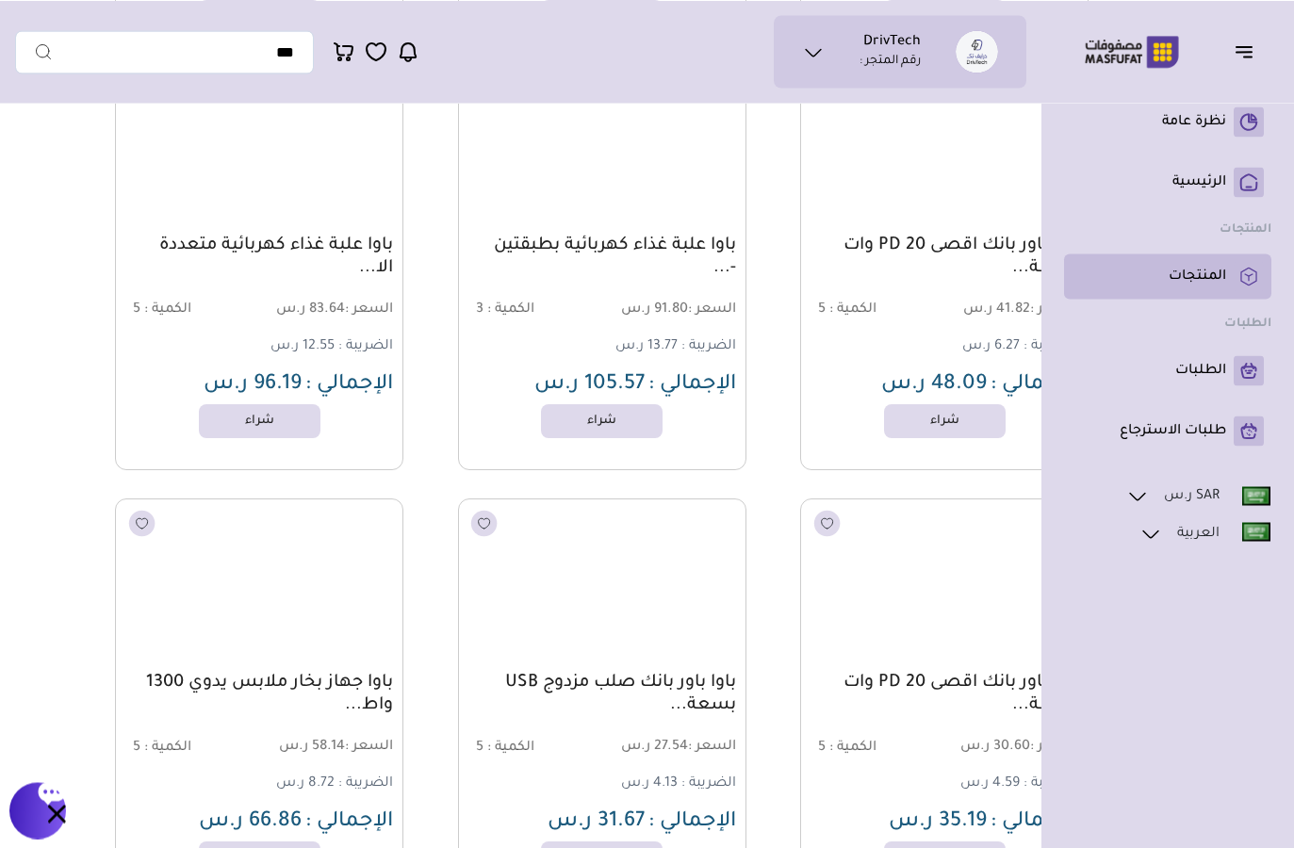
scroll to position [21267, 0]
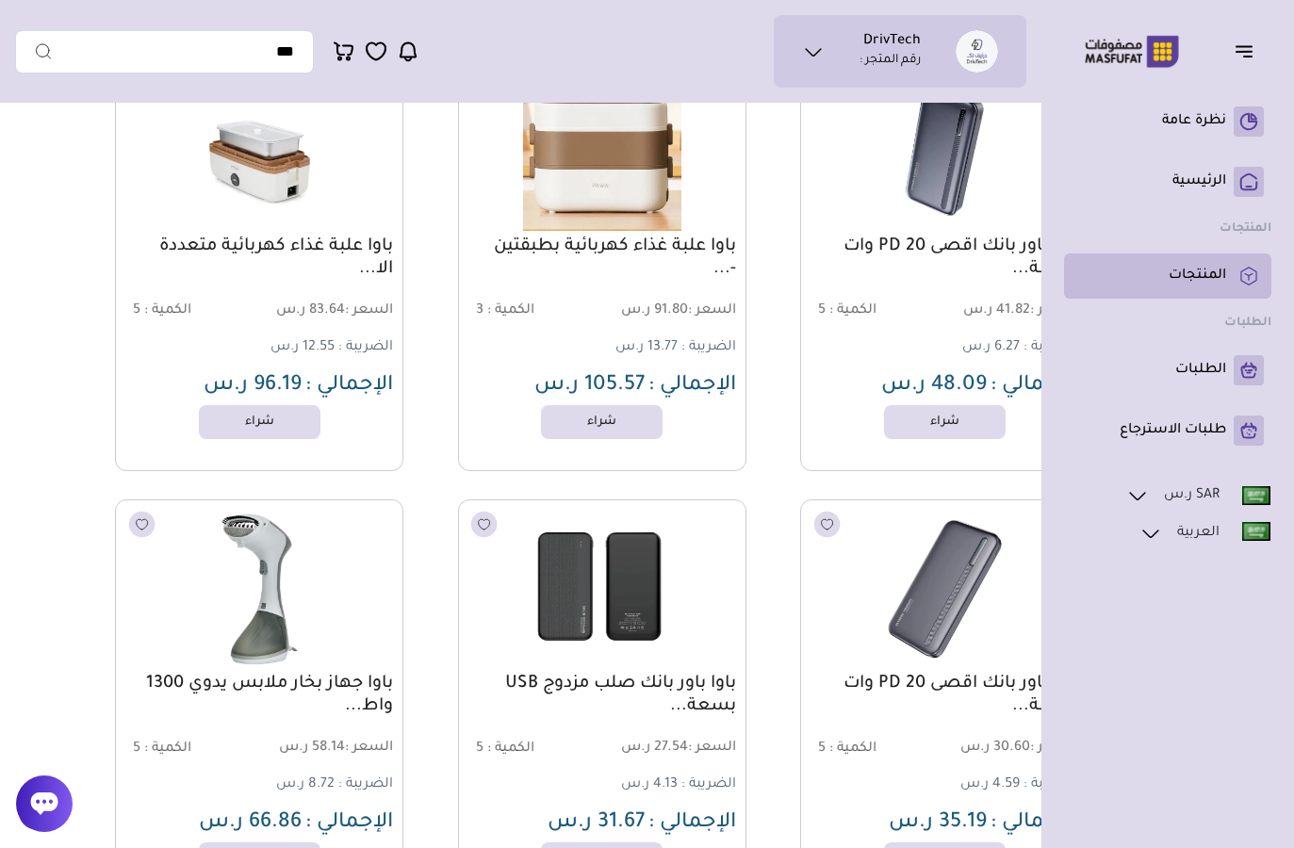
click at [1248, 286] on rect at bounding box center [1249, 276] width 30 height 30
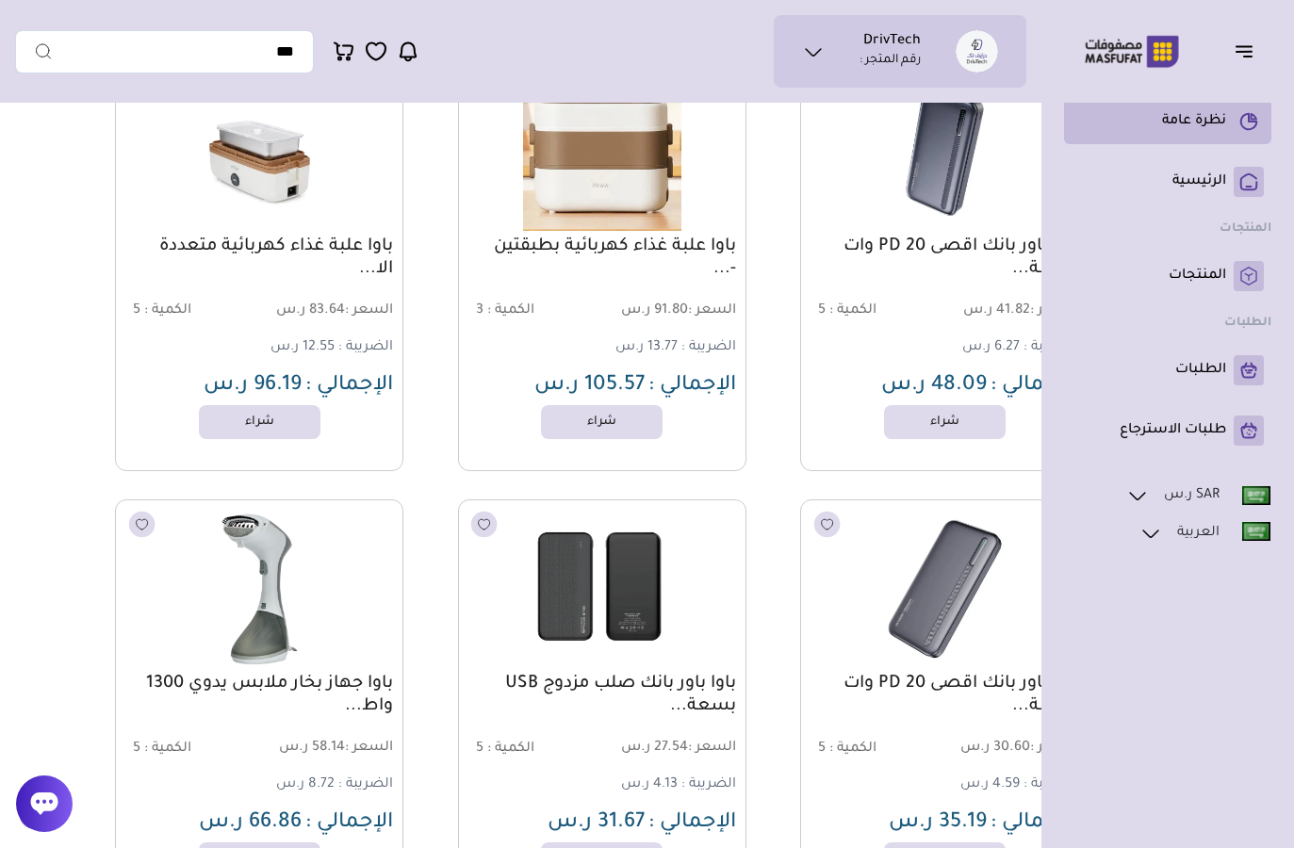
click at [1241, 112] on rect at bounding box center [1249, 121] width 30 height 30
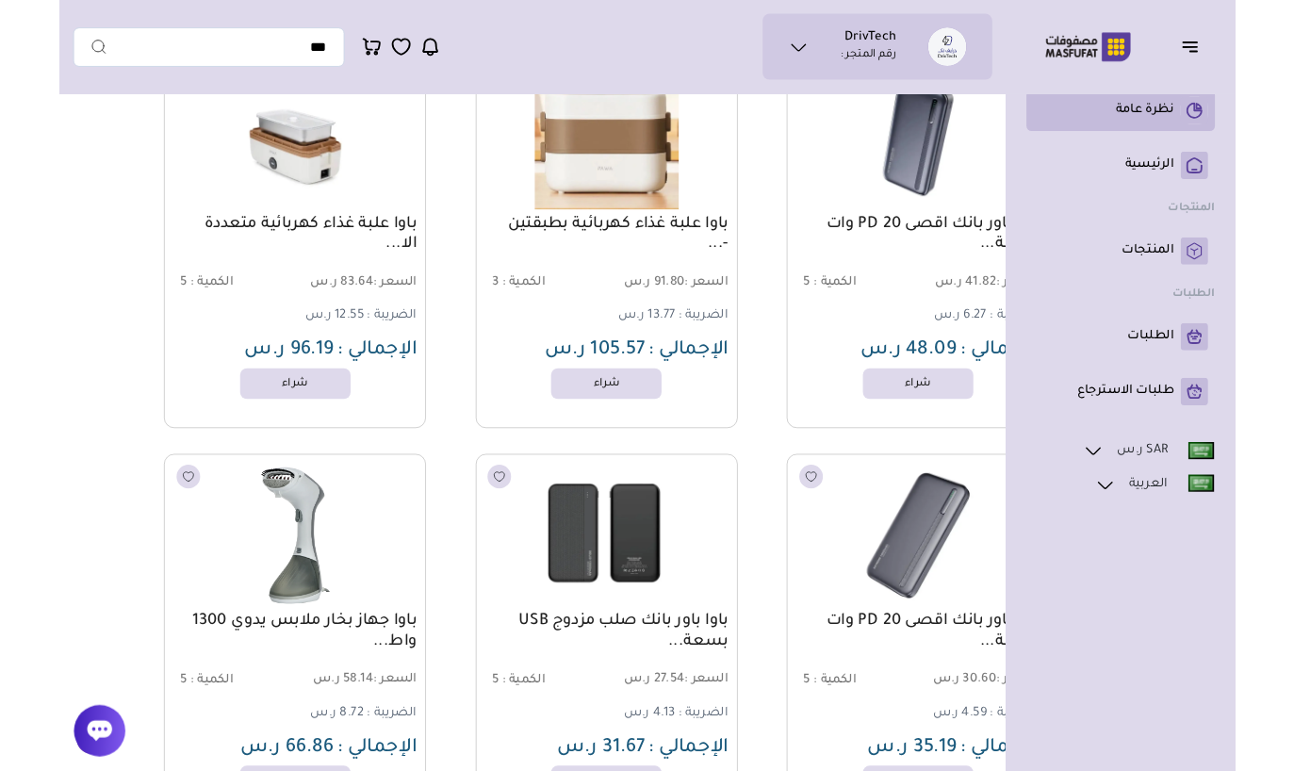
scroll to position [21174, 0]
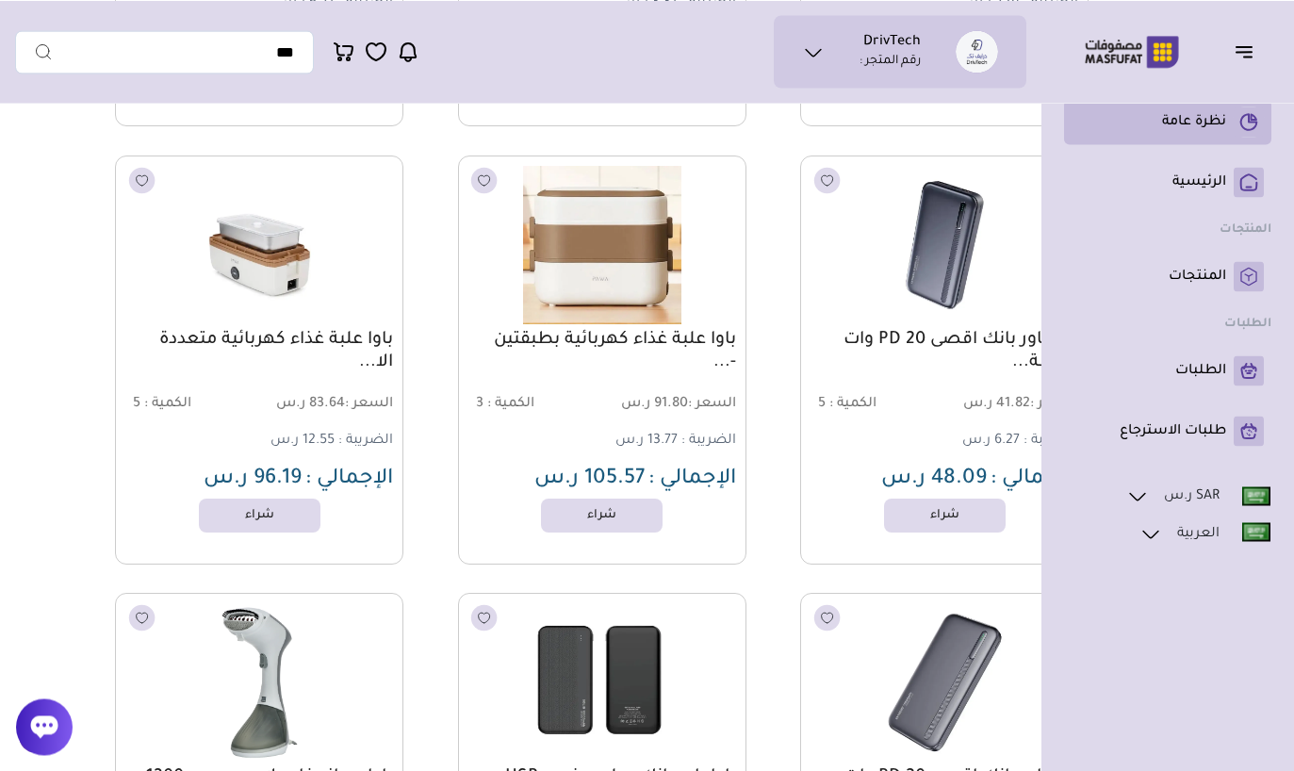
click at [1216, 112] on p "نظرة عامة" at bounding box center [1194, 121] width 64 height 19
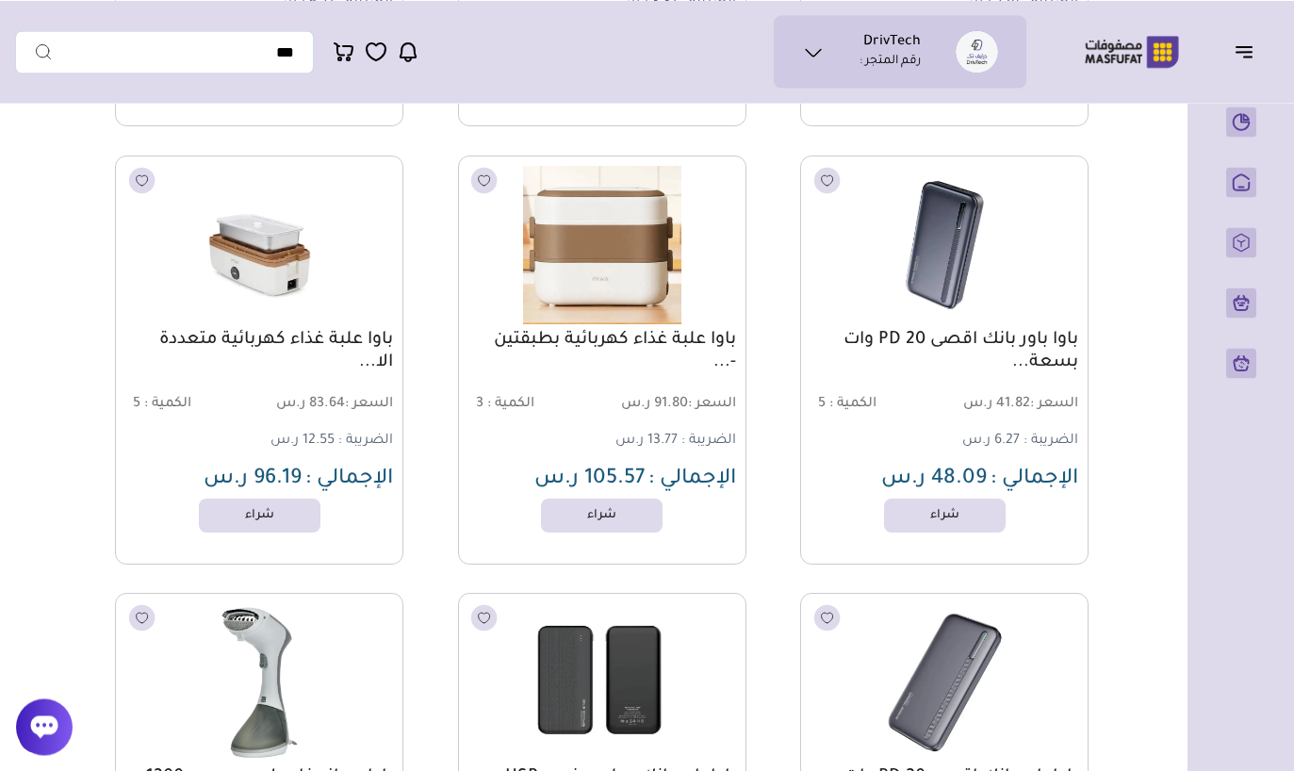
click at [1265, 48] on button "button" at bounding box center [1249, 51] width 58 height 36
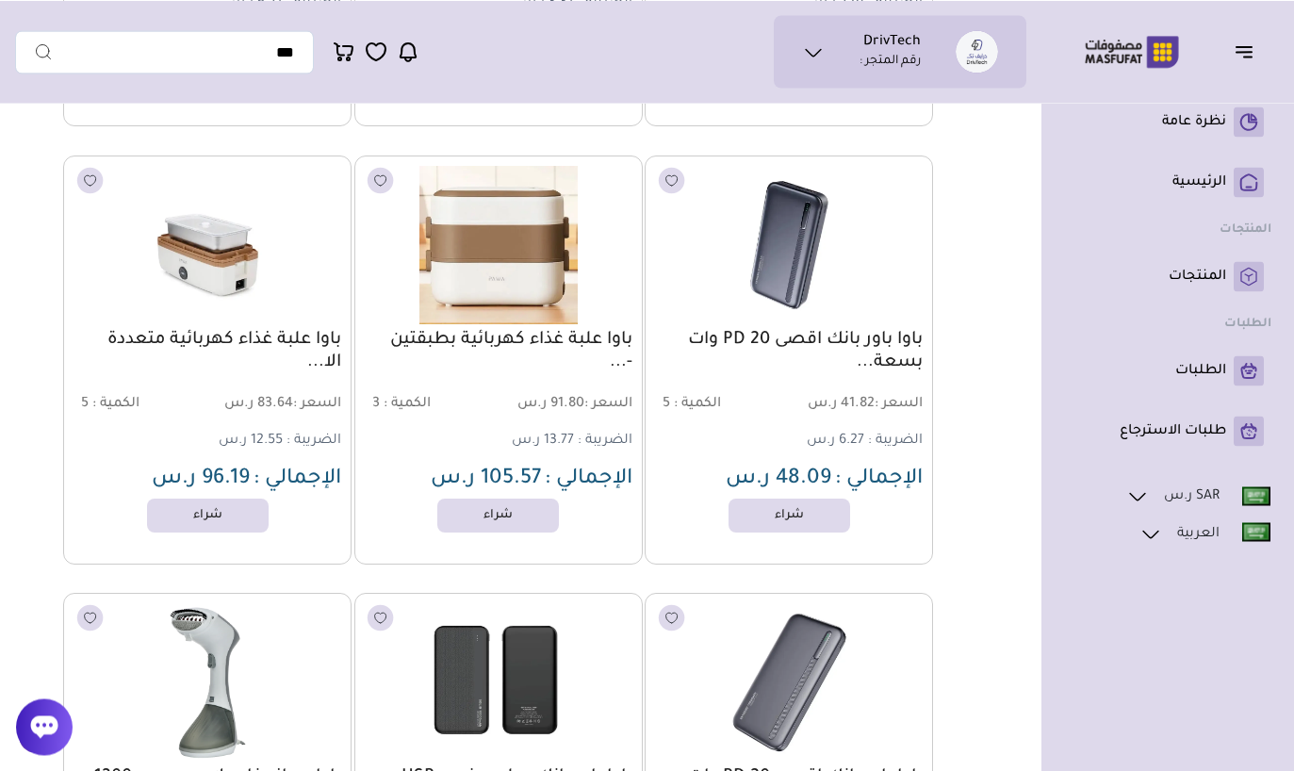
click at [1244, 45] on icon "button" at bounding box center [1244, 51] width 23 height 23
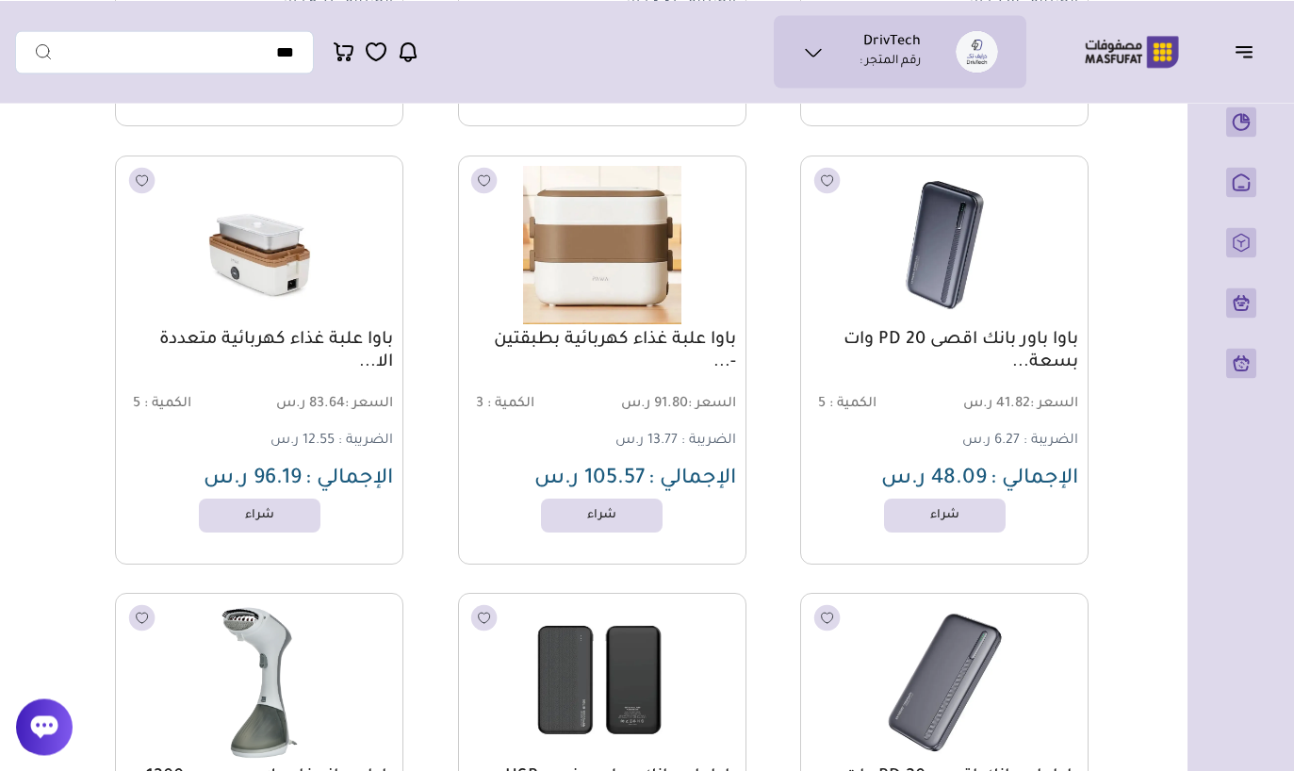
click at [1236, 56] on icon "button" at bounding box center [1244, 51] width 23 height 23
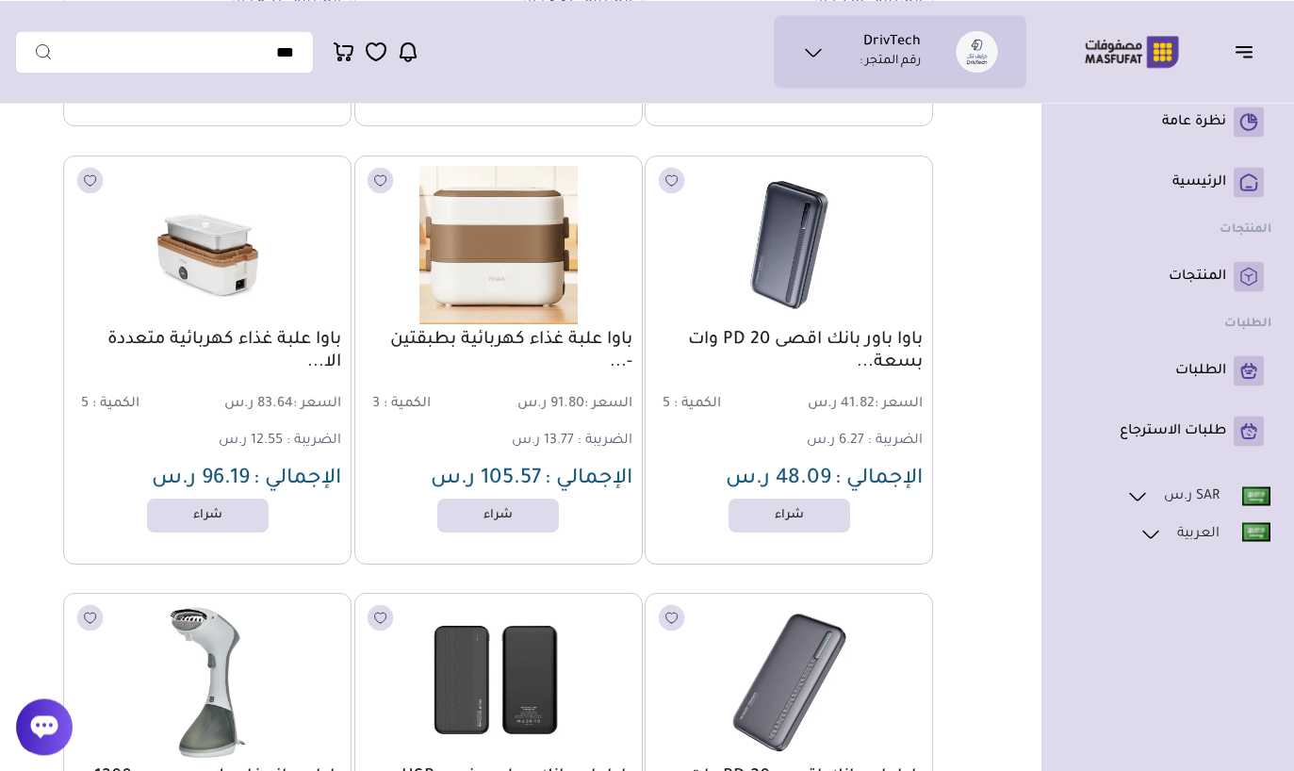
click at [1243, 54] on icon "button" at bounding box center [1244, 51] width 23 height 23
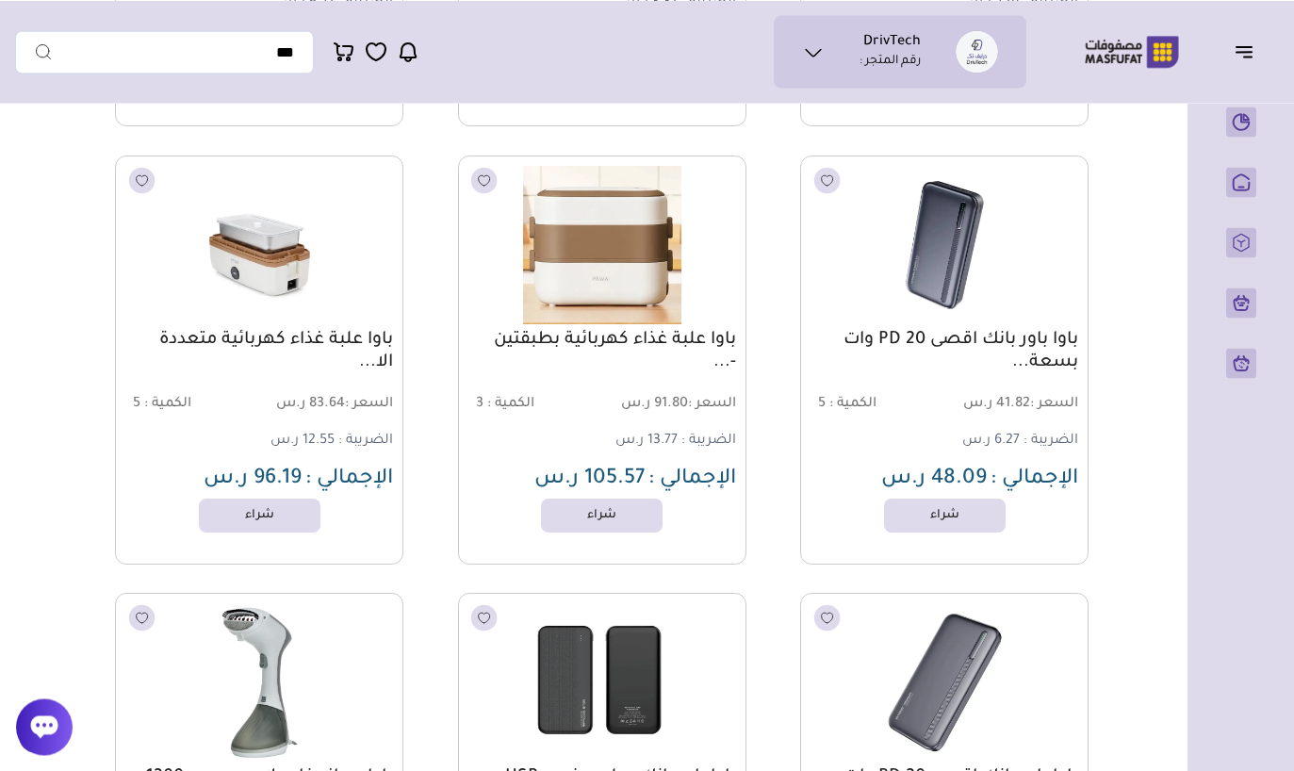
click at [1242, 64] on button "button" at bounding box center [1249, 51] width 58 height 36
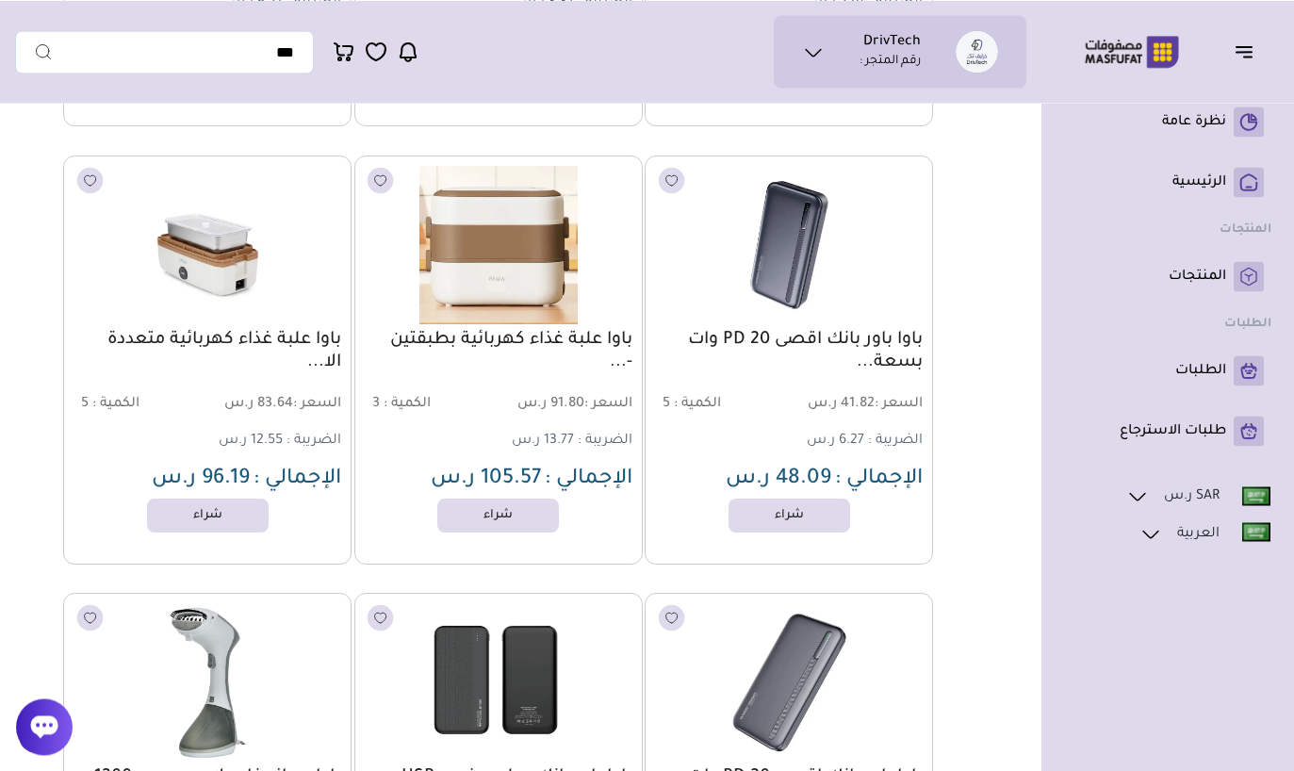
click at [1242, 64] on button "button" at bounding box center [1249, 51] width 58 height 36
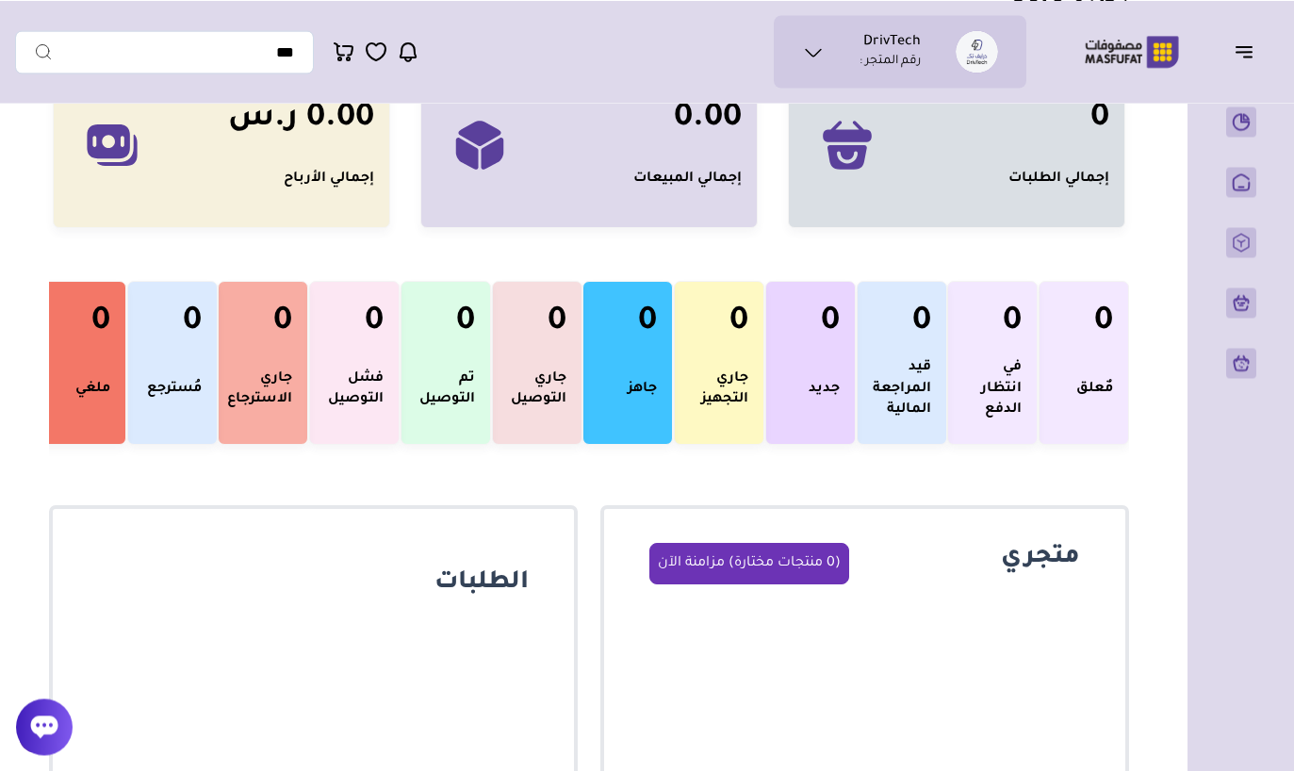
scroll to position [134, 0]
click at [797, 51] on ul "DrivTech رقم المتجر :" at bounding box center [900, 51] width 222 height 42
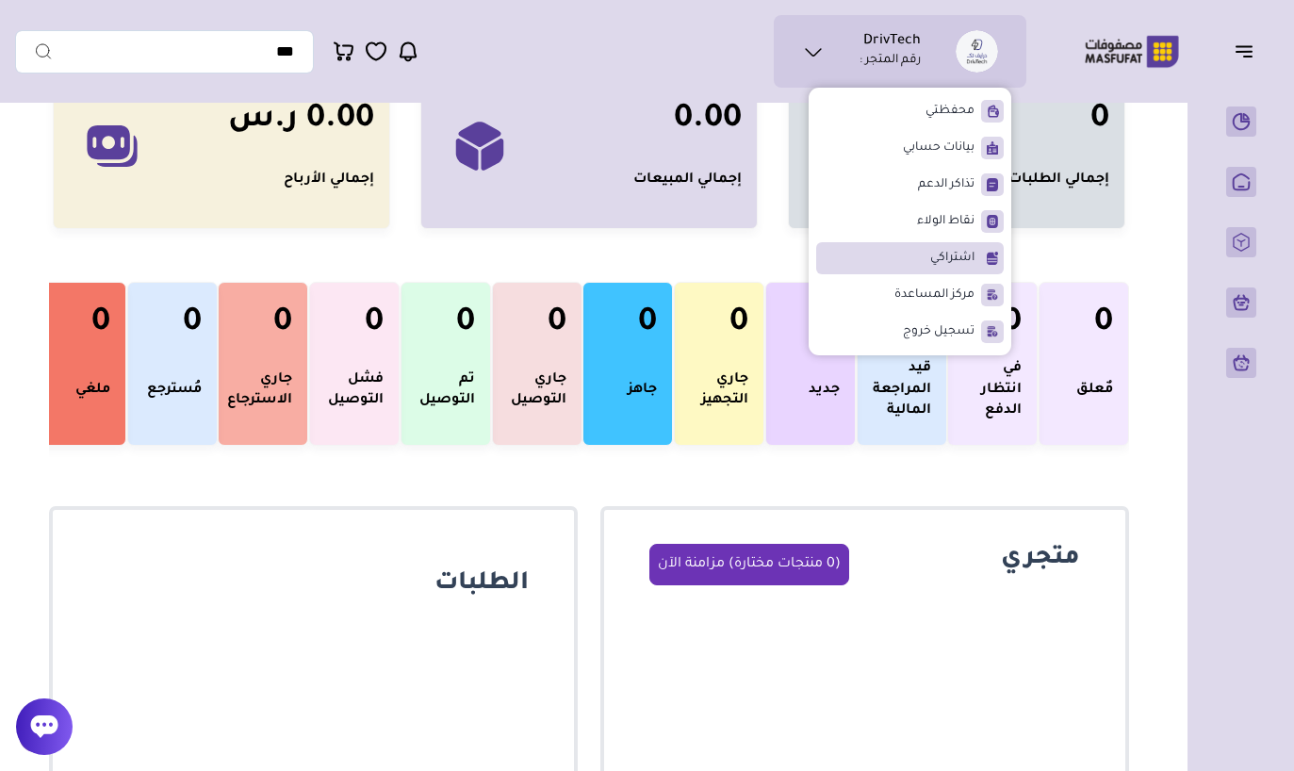
click at [965, 249] on span "اشتراكي" at bounding box center [952, 258] width 44 height 19
